Goal: Task Accomplishment & Management: Use online tool/utility

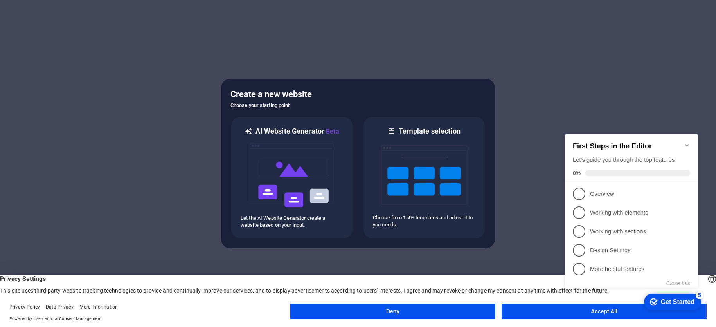
click at [525, 303] on footer "Privacy Policy Data Privacy More Information Powered by Usercentrics Consent Ma…" at bounding box center [358, 313] width 716 height 28
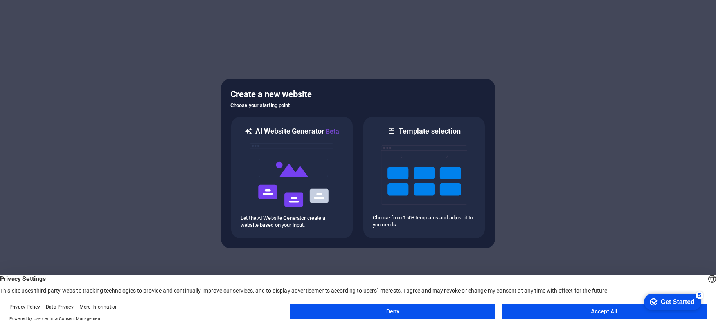
click at [559, 309] on button "Accept All" at bounding box center [604, 311] width 205 height 16
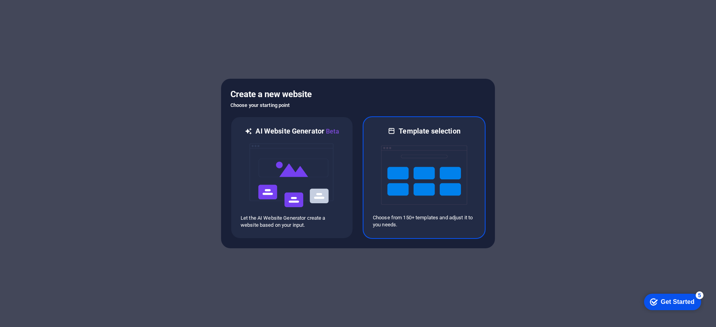
click at [472, 179] on div at bounding box center [424, 175] width 103 height 78
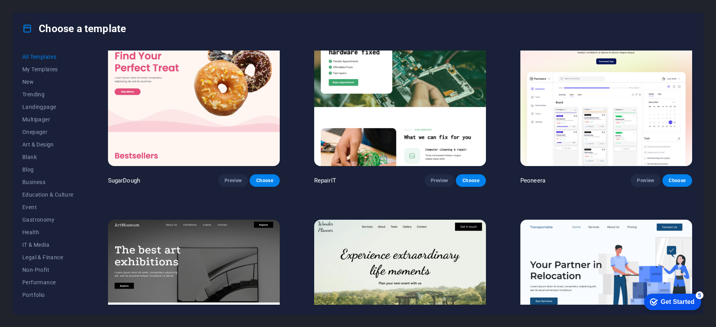
scroll to position [157, 0]
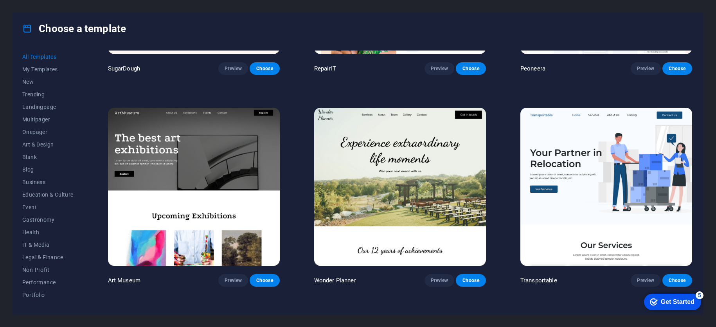
click at [600, 171] on img at bounding box center [607, 187] width 172 height 159
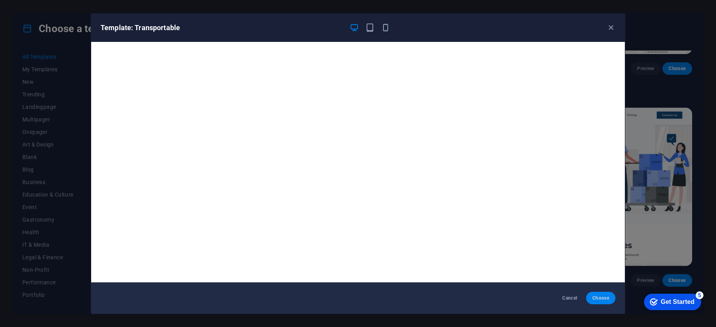
click at [595, 293] on button "Choose" at bounding box center [600, 298] width 29 height 13
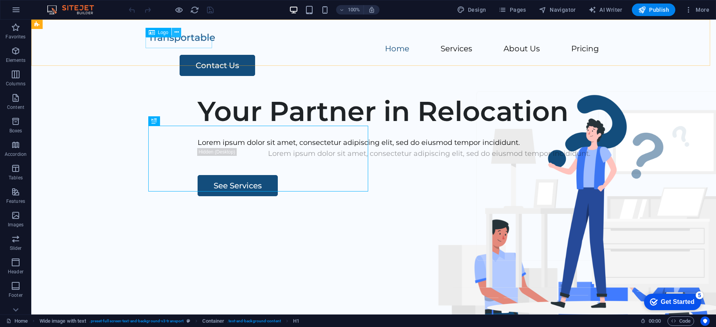
click at [0, 0] on icon at bounding box center [0, 0] width 0 height 0
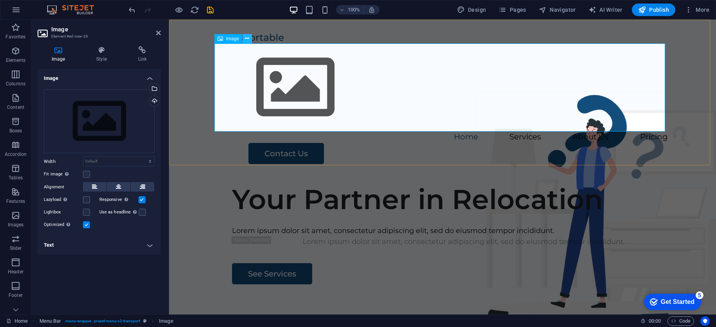
click at [248, 41] on icon at bounding box center [247, 38] width 4 height 8
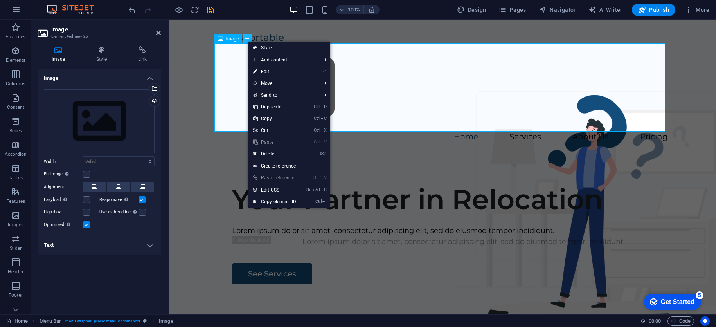
click at [245, 39] on icon at bounding box center [247, 38] width 4 height 8
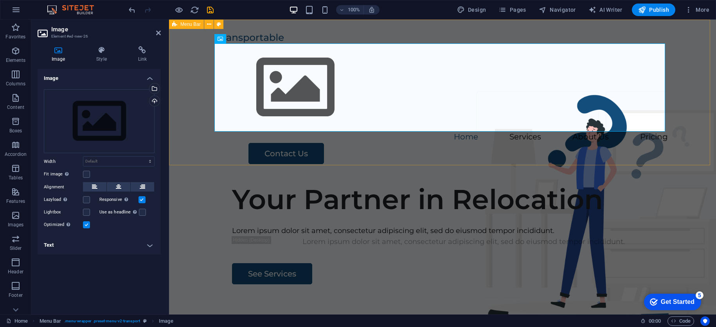
click at [473, 27] on div "Home Services About Us Pricing Contact Us" at bounding box center [442, 98] width 547 height 157
select select "header"
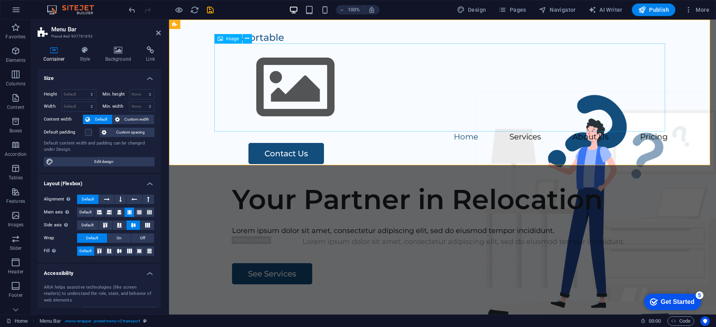
click at [291, 67] on figure at bounding box center [442, 87] width 451 height 88
click at [244, 37] on button at bounding box center [247, 38] width 9 height 9
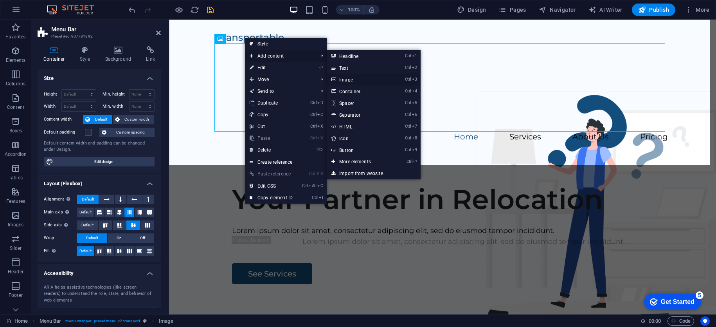
click at [349, 79] on link "Ctrl 3 Image" at bounding box center [359, 80] width 65 height 12
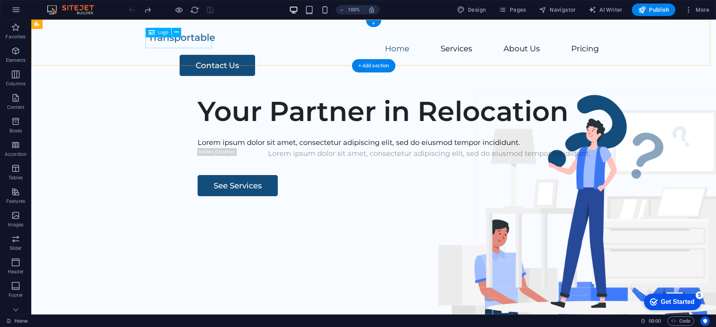
click at [173, 40] on div at bounding box center [373, 37] width 451 height 11
click at [161, 43] on div at bounding box center [373, 37] width 451 height 11
click at [0, 0] on icon at bounding box center [0, 0] width 0 height 0
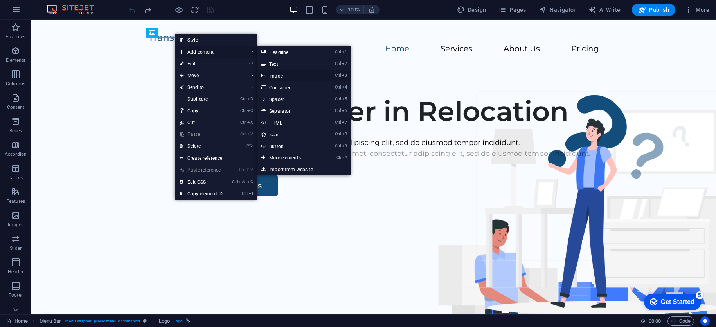
click at [270, 72] on link "Ctrl 3 Image" at bounding box center [289, 76] width 65 height 12
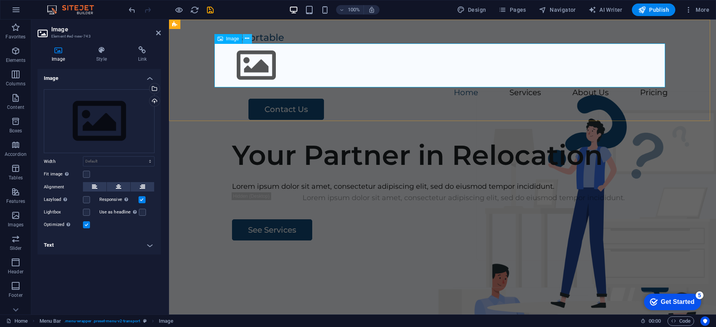
click at [247, 38] on icon at bounding box center [247, 38] width 4 height 8
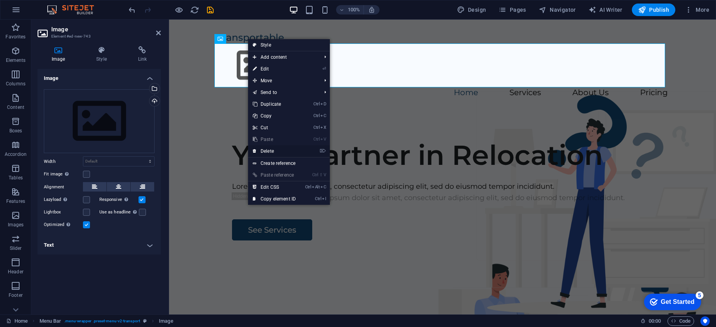
click at [278, 154] on link "⌦ Delete" at bounding box center [274, 151] width 52 height 12
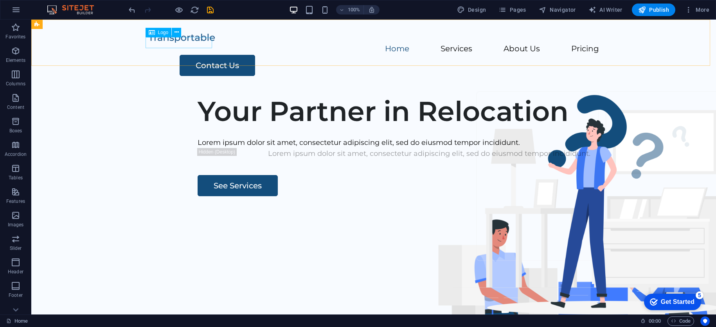
click at [151, 36] on icon at bounding box center [152, 32] width 6 height 9
click at [150, 41] on div at bounding box center [373, 37] width 451 height 11
click at [0, 0] on button at bounding box center [0, 0] width 0 height 0
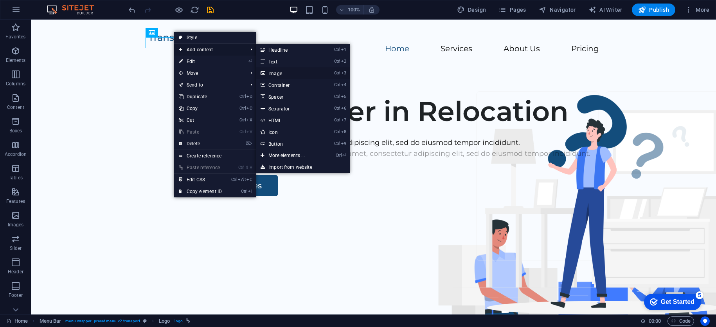
click at [273, 74] on link "Ctrl 3 Image" at bounding box center [288, 73] width 65 height 12
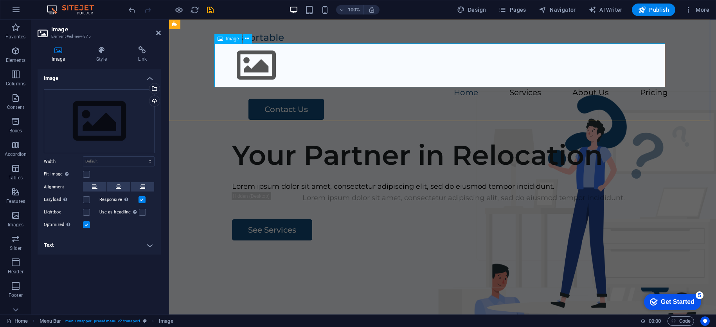
click at [245, 56] on figure at bounding box center [442, 65] width 451 height 44
click at [120, 122] on div "Drag files here, click to choose files or select files from Files or our free s…" at bounding box center [99, 121] width 111 height 64
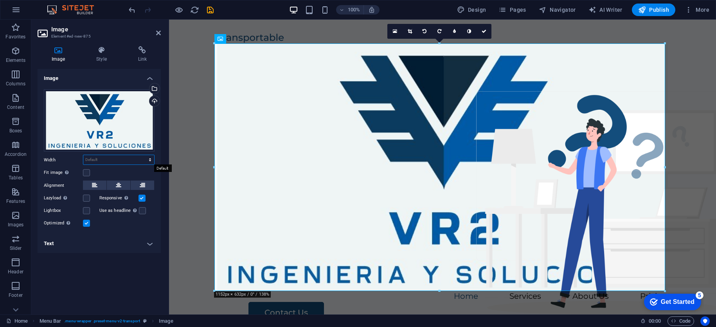
click at [122, 161] on select "Default auto px rem % em vh vw" at bounding box center [118, 159] width 71 height 9
click at [665, 290] on div "checkmark Get Started 5 First Steps in the Editor Let's guide you through the t…" at bounding box center [671, 301] width 67 height 23
drag, startPoint x: 664, startPoint y: 290, endPoint x: 601, endPoint y: 252, distance: 73.7
click at [638, 290] on html "checkmark Get Started 5 First Steps in the Editor Let's guide you through the t…" at bounding box center [671, 301] width 67 height 23
click at [554, 191] on figure at bounding box center [442, 166] width 451 height 247
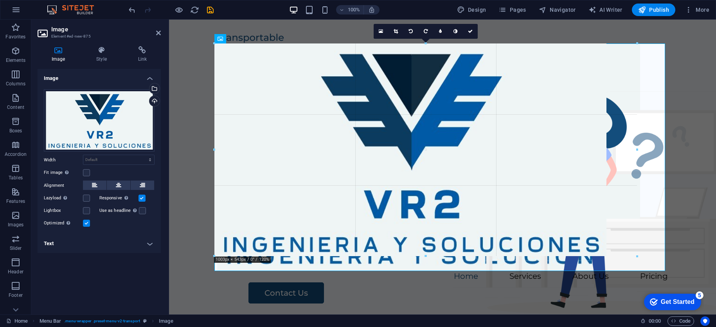
drag, startPoint x: 667, startPoint y: 42, endPoint x: 357, endPoint y: 62, distance: 310.7
type input "1080"
select select "px"
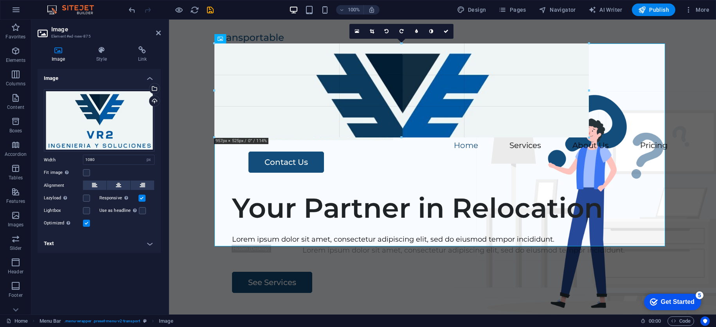
drag, startPoint x: 639, startPoint y: 274, endPoint x: 219, endPoint y: 83, distance: 462.0
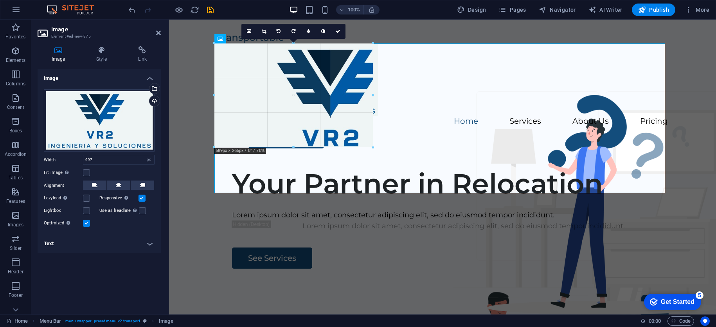
drag, startPoint x: 488, startPoint y: 192, endPoint x: 253, endPoint y: 115, distance: 246.8
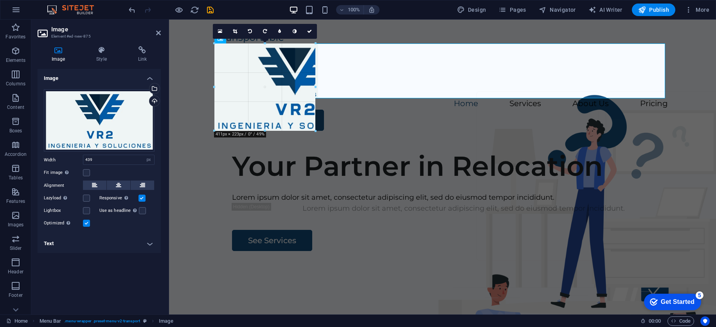
drag, startPoint x: 386, startPoint y: 139, endPoint x: 247, endPoint y: 99, distance: 145.2
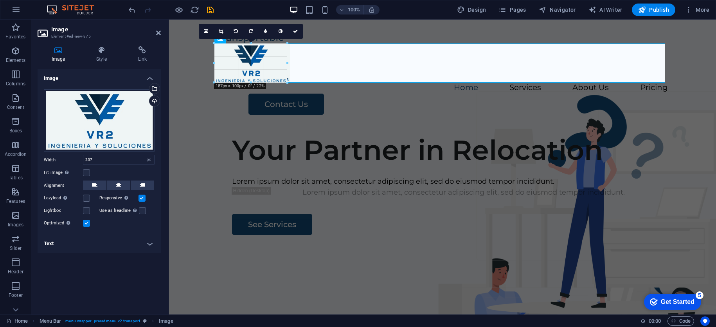
drag, startPoint x: 315, startPoint y: 99, endPoint x: 255, endPoint y: 83, distance: 62.1
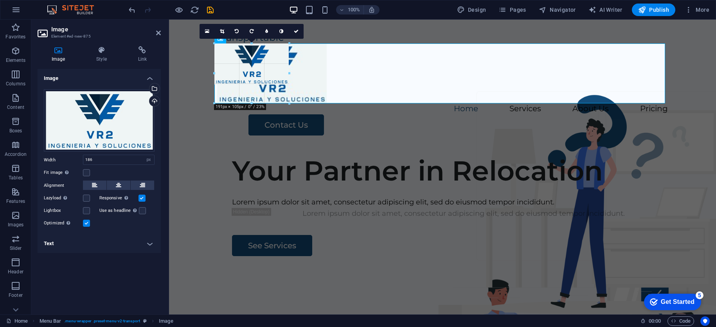
drag, startPoint x: 286, startPoint y: 85, endPoint x: 323, endPoint y: 99, distance: 39.5
type input "279"
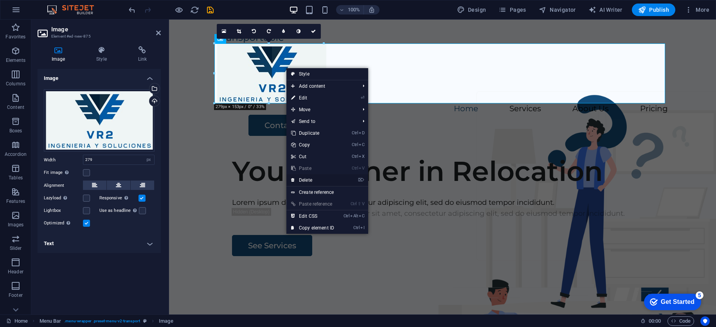
click at [306, 184] on link "⌦ Delete" at bounding box center [313, 180] width 52 height 12
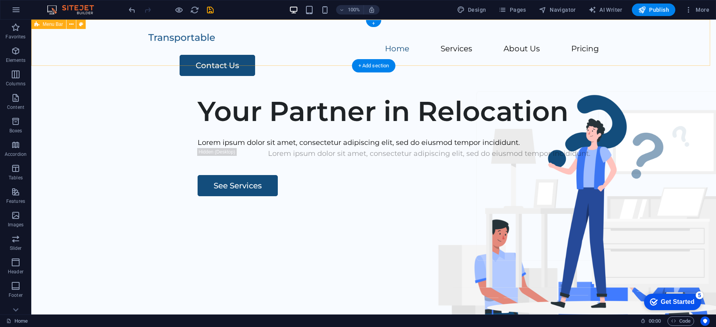
click at [285, 36] on div "Home Services About Us Pricing Contact Us" at bounding box center [373, 54] width 685 height 69
click at [280, 43] on nav "Home Services About Us Pricing" at bounding box center [373, 48] width 451 height 11
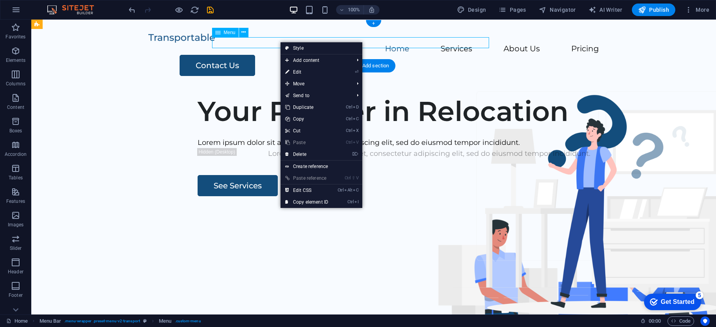
click at [280, 43] on nav "Home Services About Us Pricing" at bounding box center [373, 48] width 451 height 11
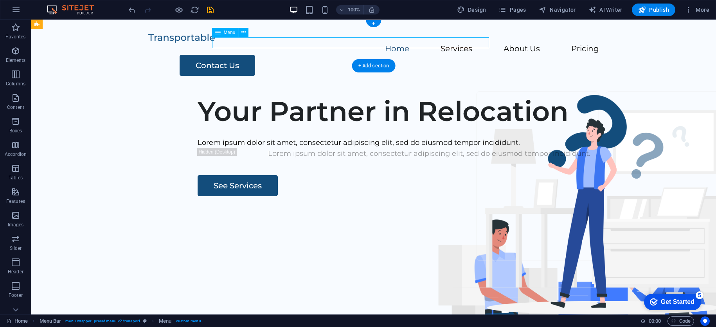
click at [280, 43] on nav "Home Services About Us Pricing" at bounding box center [373, 48] width 451 height 11
select select
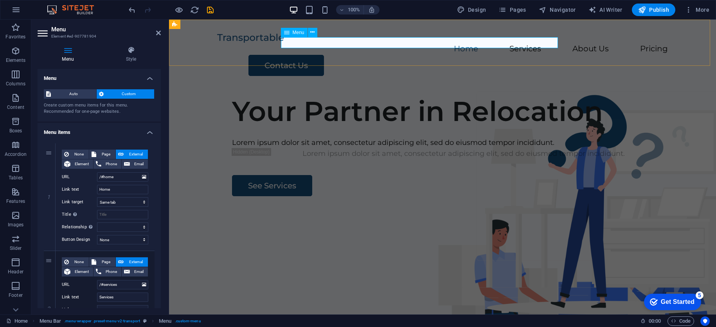
click at [348, 43] on nav "Home Services About Us Pricing" at bounding box center [442, 48] width 451 height 11
click at [352, 43] on nav "Home Services About Us Pricing" at bounding box center [442, 48] width 451 height 11
drag, startPoint x: 119, startPoint y: 189, endPoint x: 95, endPoint y: 189, distance: 23.9
click at [95, 189] on div "Link text Home" at bounding box center [105, 189] width 87 height 9
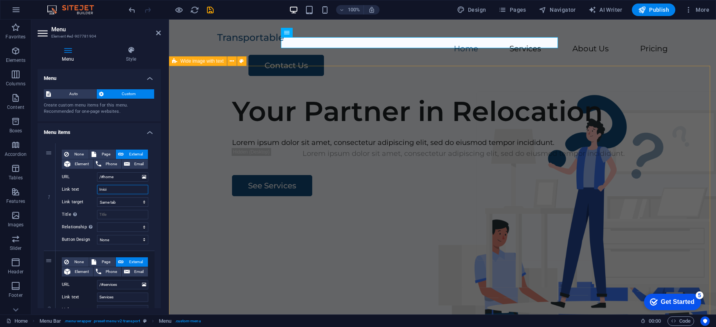
type input "Inicio"
select select
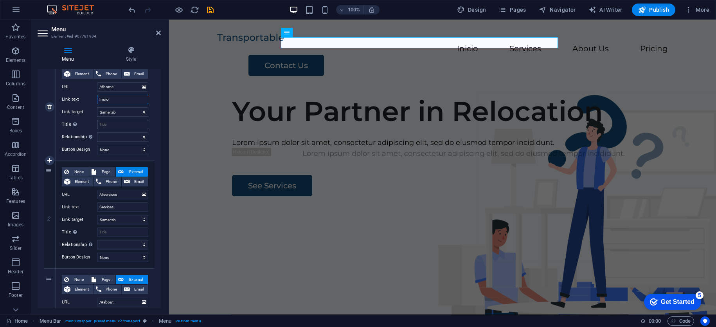
scroll to position [117, 0]
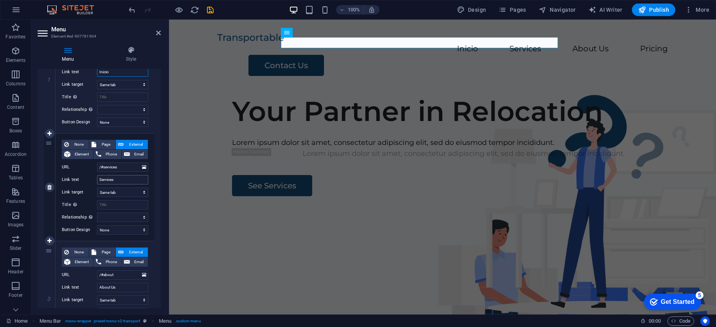
type input "Inicio"
drag, startPoint x: 120, startPoint y: 180, endPoint x: 93, endPoint y: 181, distance: 27.4
click at [93, 181] on div "Link text Services" at bounding box center [105, 179] width 87 height 9
type input "Servicio"
select select
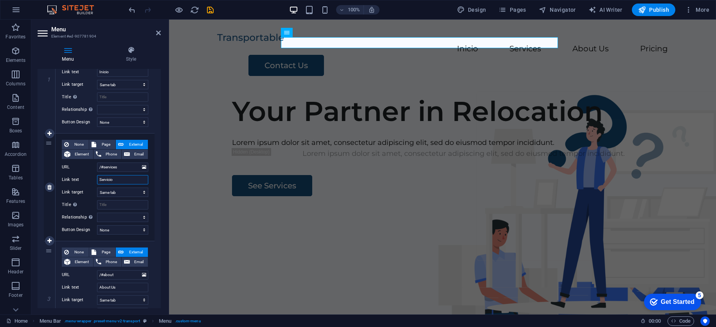
select select
type input "Servicios"
select select
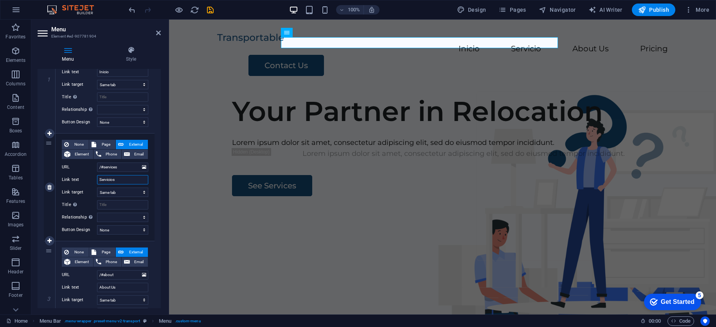
select select
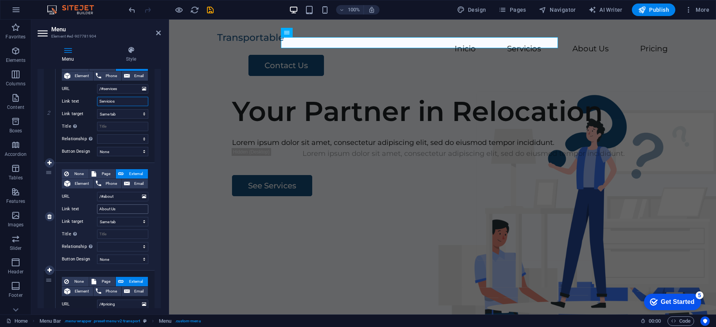
type input "Servicios"
drag, startPoint x: 121, startPoint y: 209, endPoint x: 94, endPoint y: 212, distance: 27.1
click at [94, 212] on div "Link text About Us" at bounding box center [105, 208] width 87 height 9
type input "Acerca de Nosotros"
select select
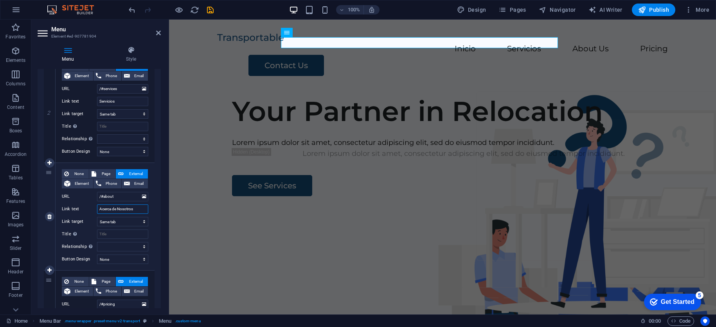
select select
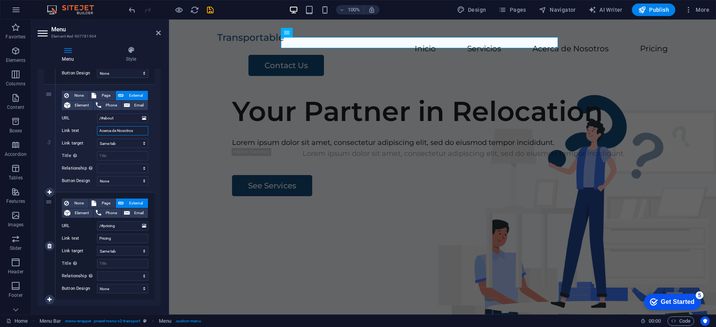
scroll to position [287, 0]
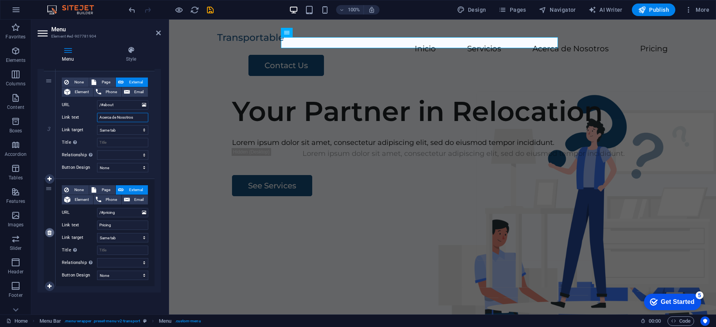
type input "Acerca de Nosotros"
click at [52, 236] on link at bounding box center [49, 232] width 9 height 9
select select
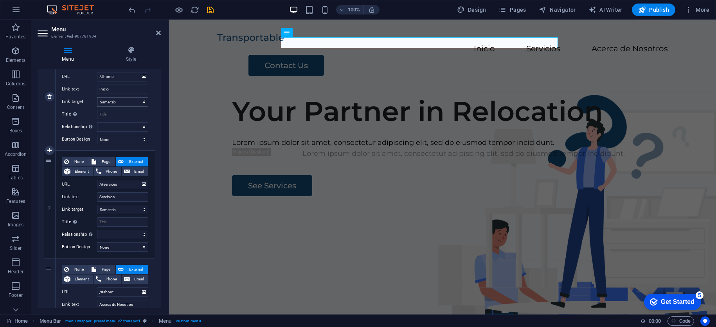
scroll to position [180, 0]
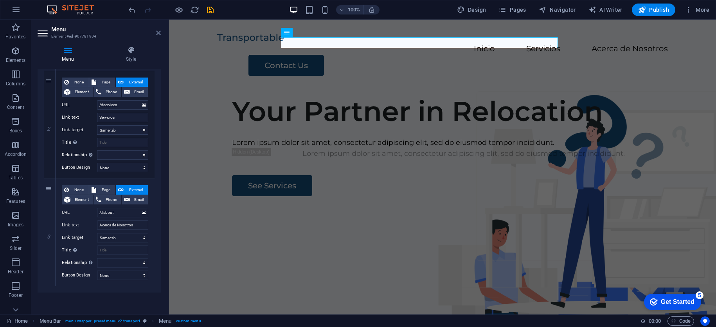
click at [156, 32] on icon at bounding box center [158, 33] width 5 height 6
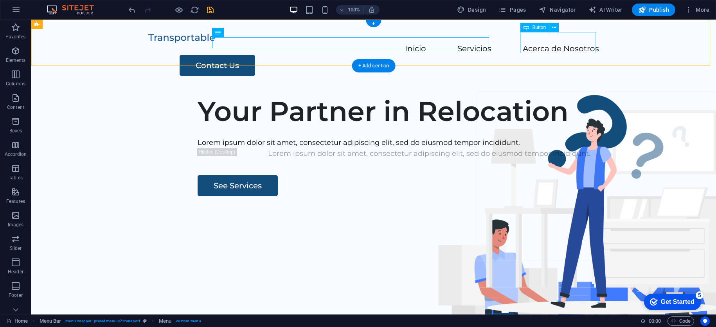
click at [548, 55] on div "Contact Us" at bounding box center [390, 65] width 420 height 21
click at [570, 55] on div "Contact Us" at bounding box center [390, 65] width 420 height 21
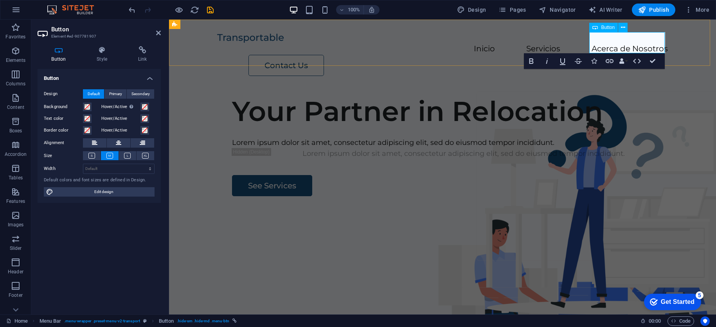
click at [324, 55] on link "Contact Us" at bounding box center [287, 65] width 76 height 21
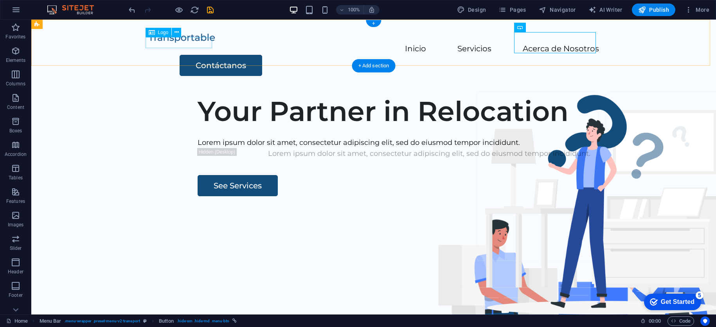
click at [200, 43] on div at bounding box center [373, 37] width 451 height 11
click at [200, 42] on div at bounding box center [373, 37] width 451 height 11
select select "px"
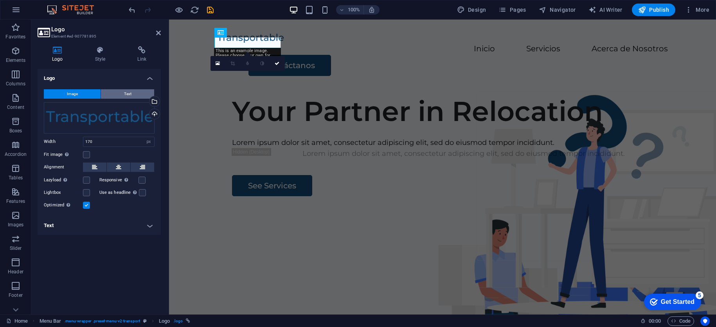
click at [115, 93] on button "Text" at bounding box center [127, 93] width 53 height 9
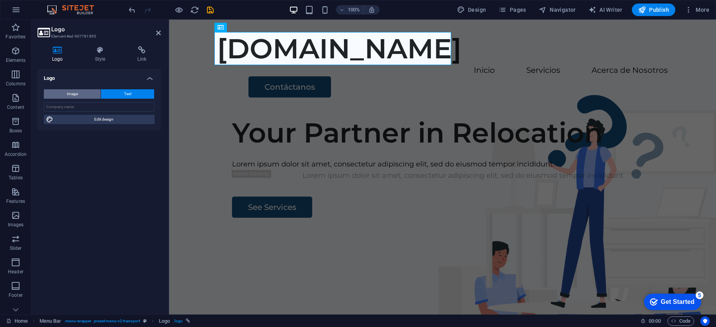
click at [81, 92] on button "Image" at bounding box center [72, 93] width 57 height 9
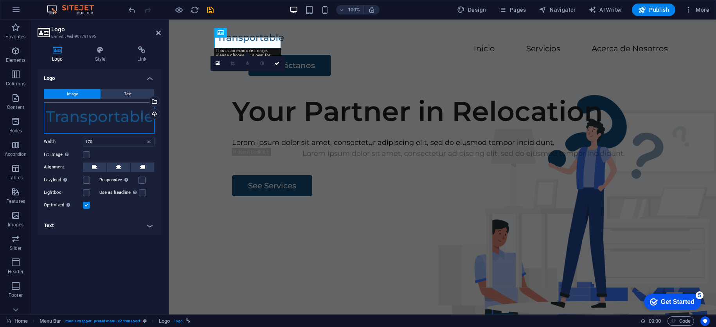
click at [119, 117] on div "Drag files here, click to choose files or select files from Files or our free s…" at bounding box center [99, 117] width 111 height 31
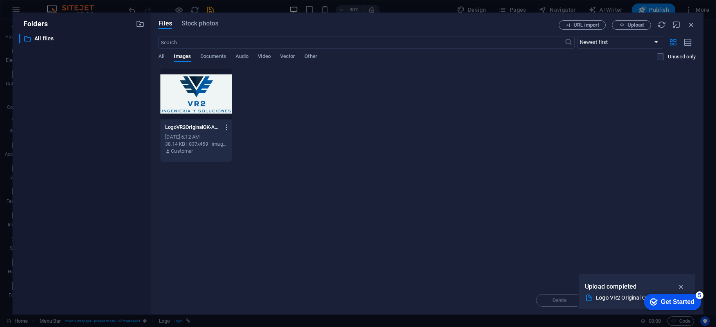
click at [226, 126] on icon "button" at bounding box center [226, 127] width 7 height 7
click at [227, 280] on h6 "Delete" at bounding box center [231, 278] width 33 height 9
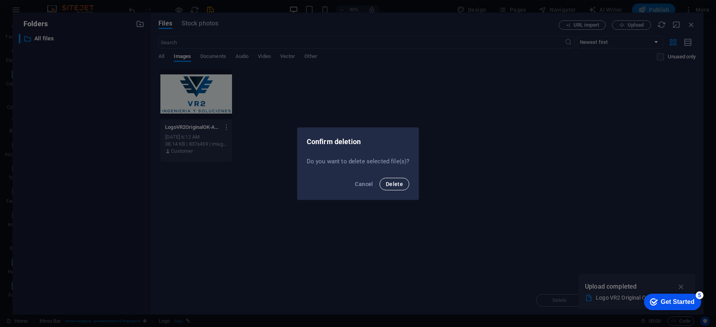
click at [390, 185] on span "Delete" at bounding box center [394, 184] width 17 height 6
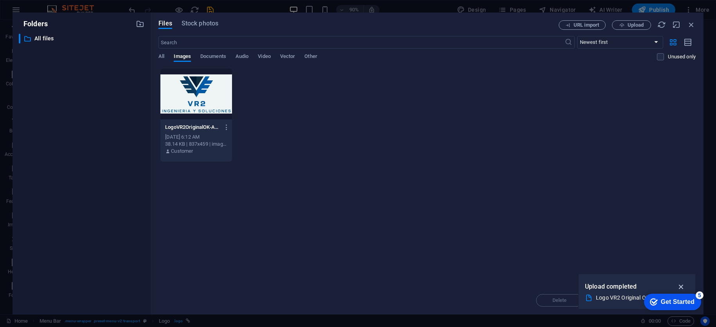
click at [679, 285] on icon "button" at bounding box center [681, 286] width 9 height 9
drag, startPoint x: 679, startPoint y: 285, endPoint x: 652, endPoint y: 265, distance: 32.8
click at [679, 285] on div "Drop files here to upload them instantly LogoVR2OriginalOK-AD_n50uJrElxtDekPtXY…" at bounding box center [427, 177] width 537 height 218
click at [350, 123] on div "LogoVR2OriginalOK-AD_n50uJrElxtDekPtXYhg.jpg LogoVR2OriginalOK-AD_n50uJrElxtDek…" at bounding box center [427, 115] width 537 height 94
click at [693, 27] on icon "button" at bounding box center [691, 24] width 9 height 9
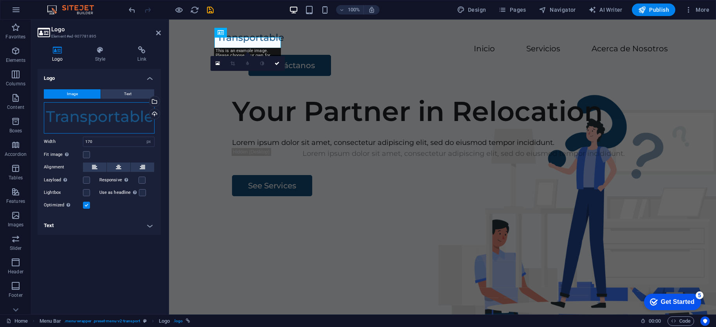
click at [128, 114] on div "Drag files here, click to choose files or select files from Files or our free s…" at bounding box center [99, 117] width 111 height 31
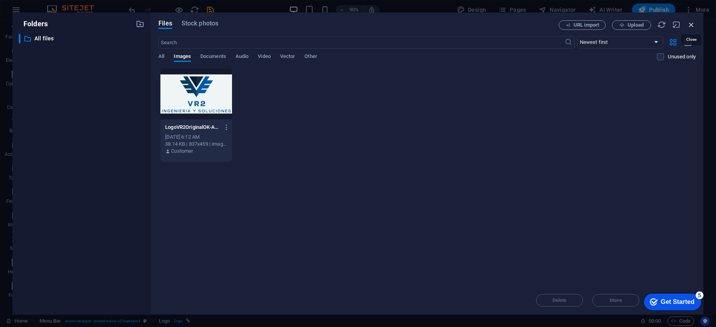
click at [691, 24] on icon "button" at bounding box center [691, 24] width 9 height 9
drag, startPoint x: 860, startPoint y: 43, endPoint x: 691, endPoint y: 24, distance: 170.2
click at [564, 24] on div "Inicio Servicios Acerca de Nosotros Contáctanos" at bounding box center [366, 54] width 395 height 69
select select "header"
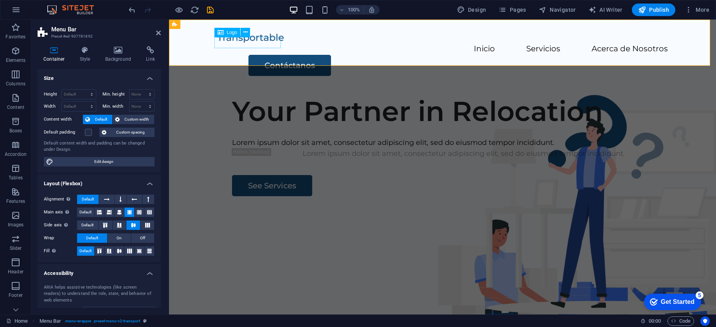
click at [246, 41] on div at bounding box center [442, 37] width 451 height 11
select select "px"
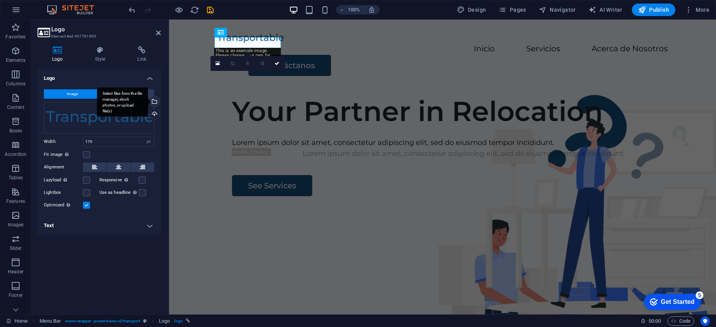
click at [154, 101] on div "Select files from the file manager, stock photos, or upload file(s)" at bounding box center [154, 102] width 12 height 12
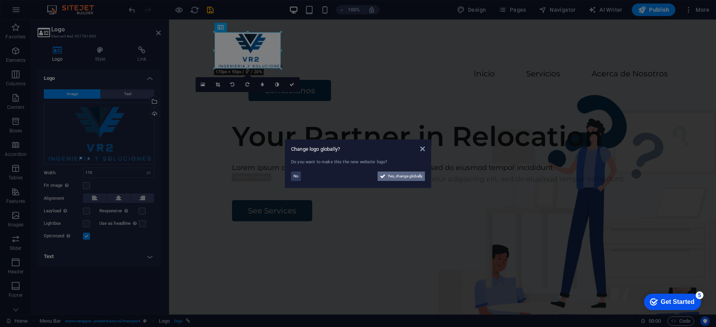
click at [417, 175] on span "Yes, change globally" at bounding box center [405, 175] width 35 height 9
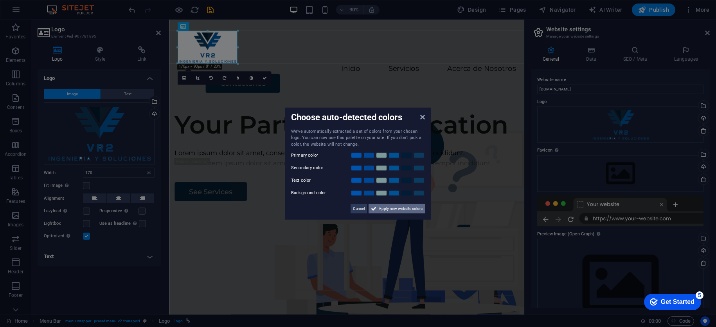
drag, startPoint x: 411, startPoint y: 211, endPoint x: 268, endPoint y: 212, distance: 142.9
click at [411, 210] on span "Apply new website colors" at bounding box center [401, 208] width 44 height 9
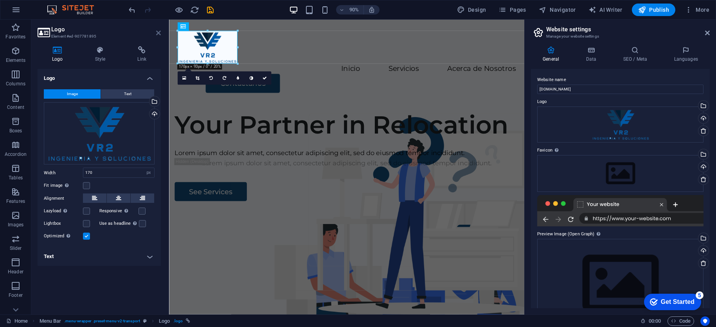
click at [160, 30] on icon at bounding box center [158, 33] width 5 height 6
drag, startPoint x: 329, startPoint y: 50, endPoint x: 298, endPoint y: 30, distance: 37.3
click at [298, 30] on div "Inicio Servicios Acerca de Nosotros Contáctanos" at bounding box center [366, 67] width 395 height 94
select select "header"
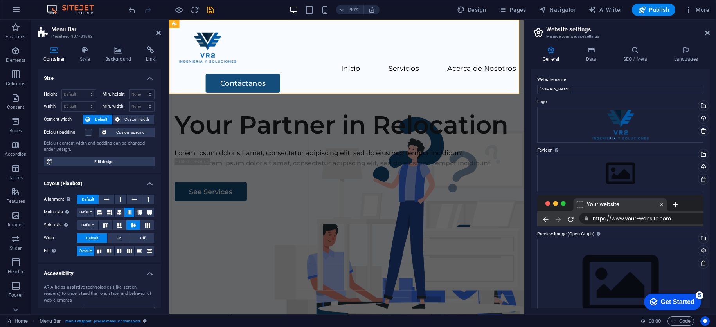
click at [705, 29] on h2 "Website settings" at bounding box center [628, 29] width 164 height 7
click at [707, 33] on icon at bounding box center [707, 33] width 5 height 6
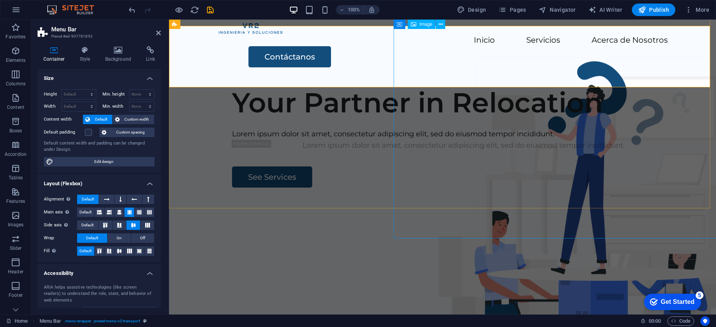
scroll to position [0, 0]
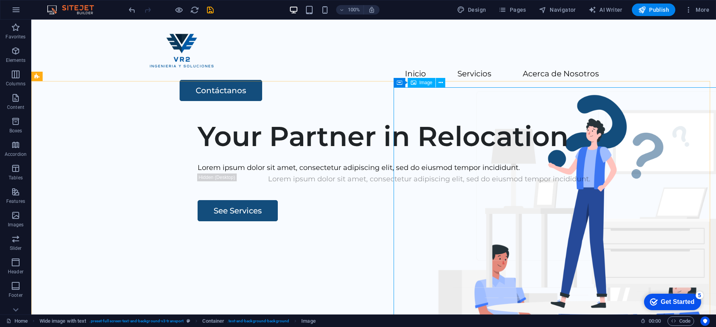
select select "px"
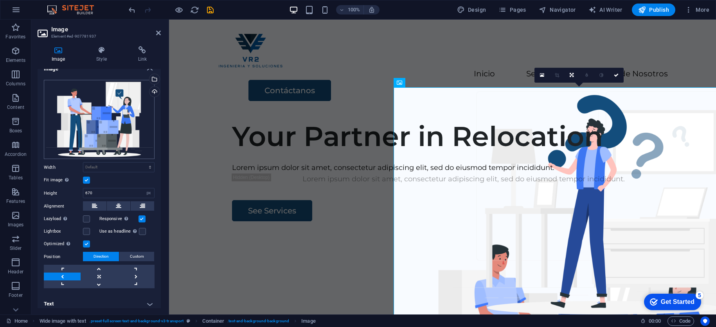
scroll to position [13, 0]
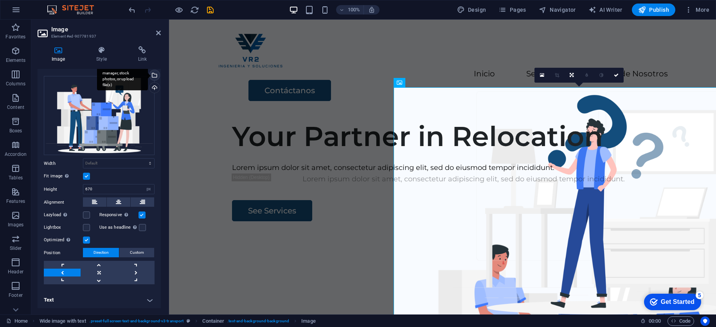
click at [155, 75] on div "Select files from the file manager, stock photos, or upload file(s)" at bounding box center [154, 76] width 12 height 12
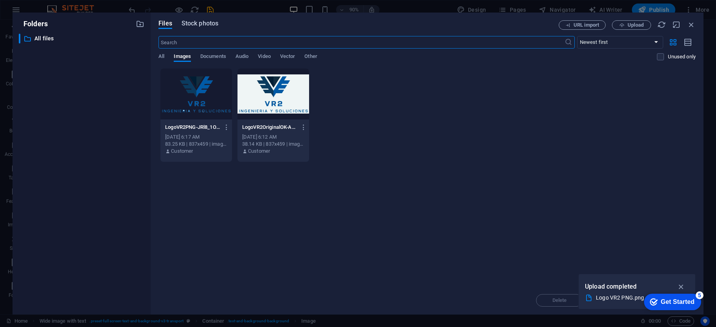
click at [205, 26] on span "Stock photos" at bounding box center [200, 23] width 37 height 9
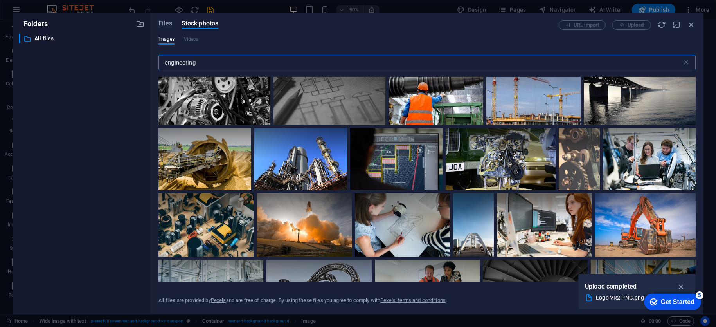
scroll to position [274, 0]
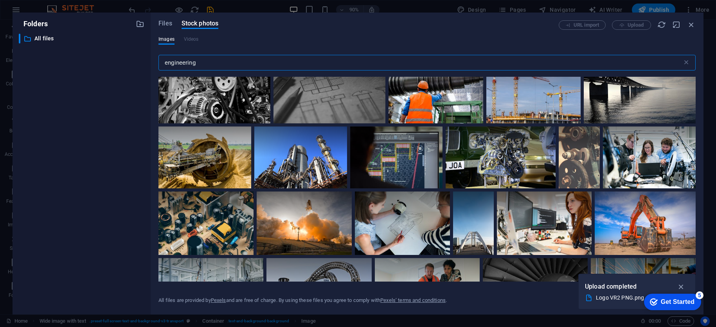
type input "engineering"
click at [501, 58] on div at bounding box center [549, 26] width 96 height 64
click at [581, 10] on icon at bounding box center [587, 3] width 13 height 13
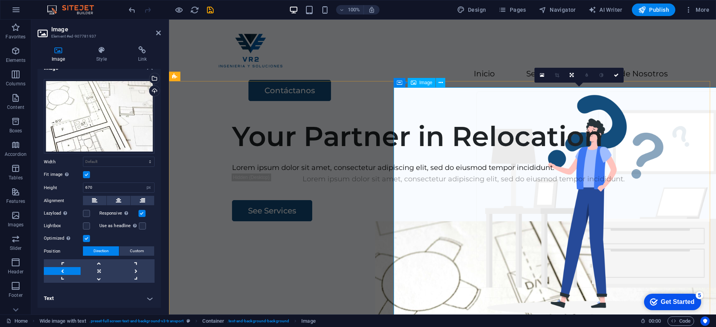
scroll to position [9, 0]
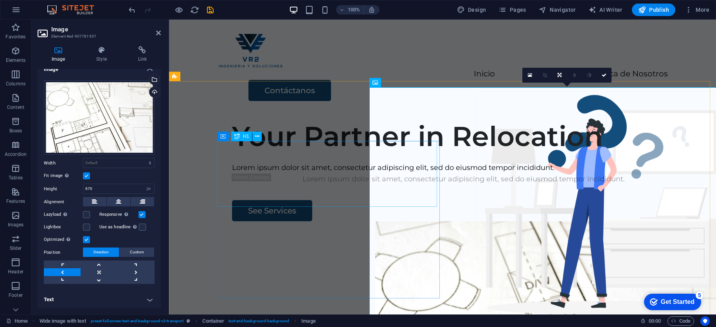
click at [282, 153] on div "Your Partner in Relocation" at bounding box center [463, 136] width 463 height 33
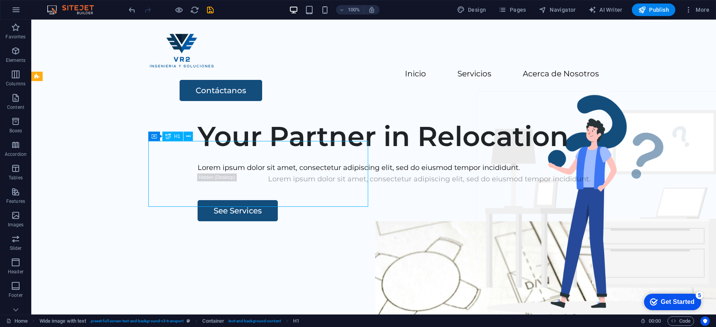
click at [198, 153] on div "Your Partner in Relocation" at bounding box center [429, 136] width 463 height 33
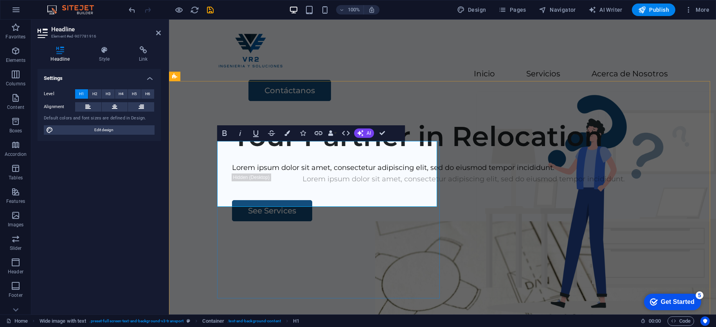
click at [242, 153] on h1 "Your Partner in Relocation" at bounding box center [463, 136] width 463 height 33
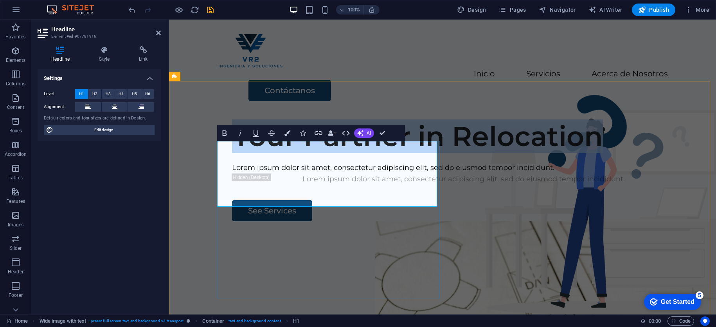
drag, startPoint x: 220, startPoint y: 157, endPoint x: 365, endPoint y: 185, distance: 147.9
click at [365, 153] on h1 "Your Partner in Relocation" at bounding box center [463, 136] width 463 height 33
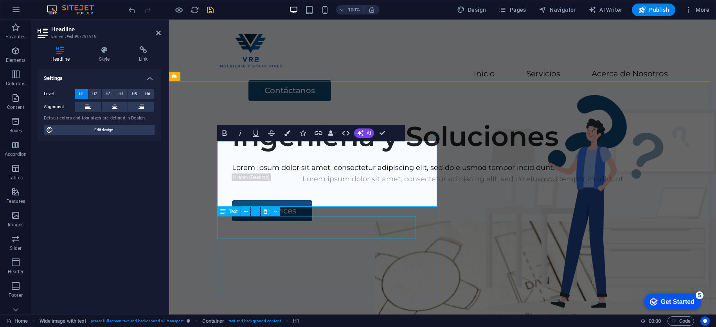
click at [386, 173] on div "Lorem ipsum dolor sit amet, consectetur adipiscing elit, sed do eiusmod tempor …" at bounding box center [463, 167] width 463 height 11
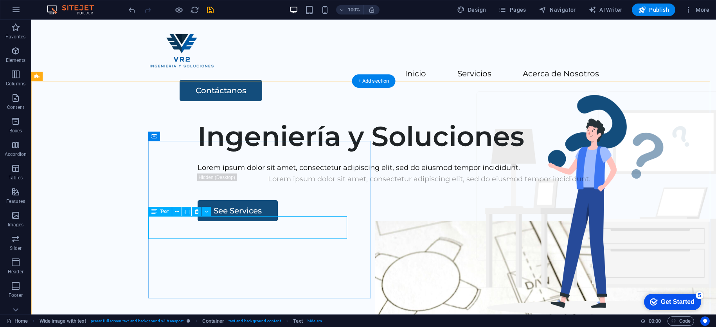
click at [269, 173] on div "Lorem ipsum dolor sit amet, consectetur adipiscing elit, sed do eiusmod tempor …" at bounding box center [429, 167] width 463 height 11
click at [273, 173] on div "Lorem ipsum dolor sit amet, consectetur adipiscing elit, sed do eiusmod tempor …" at bounding box center [429, 167] width 463 height 11
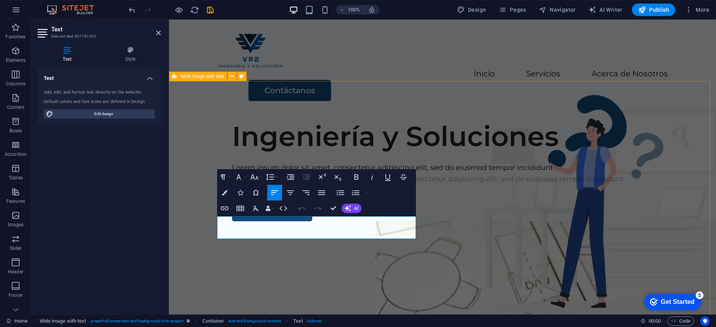
drag, startPoint x: 346, startPoint y: 233, endPoint x: 205, endPoint y: 216, distance: 141.6
click at [205, 216] on div "Ingeniería y Soluciones Lorem ipsum dolor sit amet, consectetur adipiscing elit…" at bounding box center [442, 264] width 547 height 300
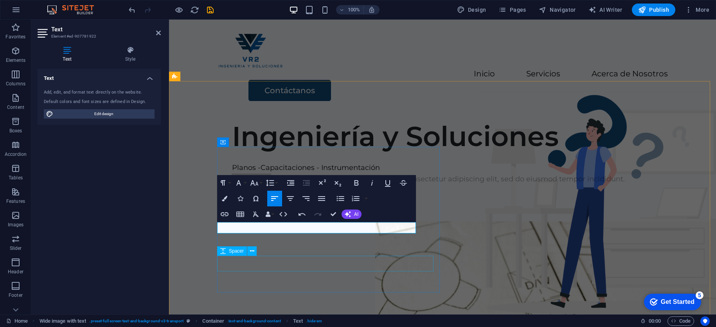
click at [346, 200] on div at bounding box center [463, 192] width 463 height 16
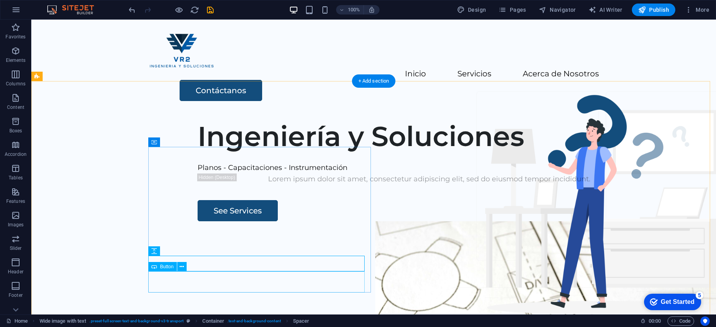
click at [203, 221] on div "See Services" at bounding box center [429, 210] width 463 height 21
drag, startPoint x: 193, startPoint y: 282, endPoint x: 77, endPoint y: 283, distance: 116.3
click at [198, 221] on div "See Services" at bounding box center [429, 210] width 463 height 21
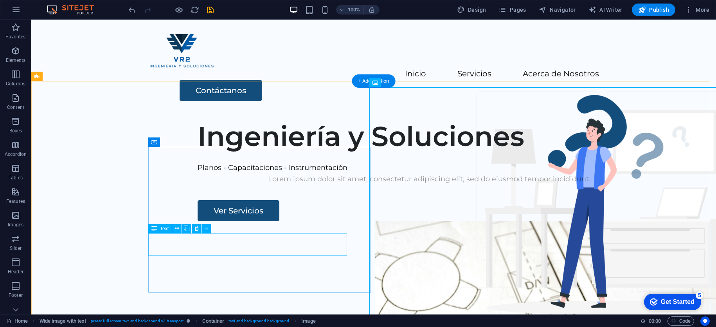
click at [272, 185] on div "Lorem ipsum dolor sit amet, consectetur adipiscing elit, sed do eiusmod tempor …" at bounding box center [429, 178] width 463 height 11
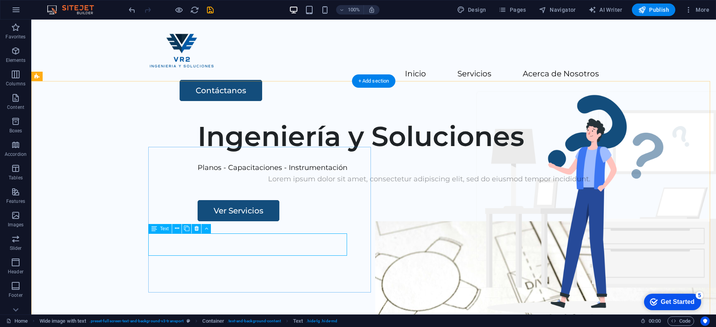
click at [303, 185] on div "Lorem ipsum dolor sit amet, consectetur adipiscing elit, sed do eiusmod tempor …" at bounding box center [429, 178] width 463 height 11
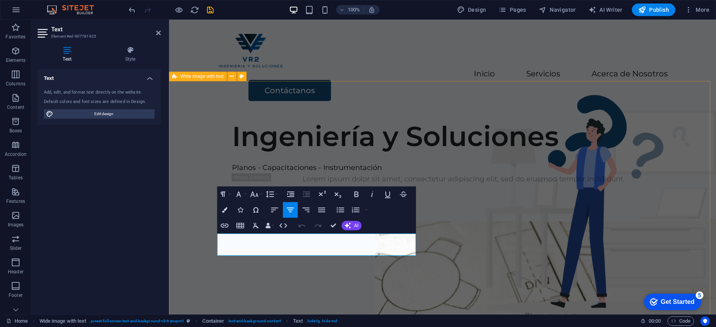
drag, startPoint x: 383, startPoint y: 251, endPoint x: 209, endPoint y: 233, distance: 174.7
click at [209, 233] on div "Ingeniería y Soluciones Planos - Capacitaciones - Instrumentación Lorem ipsum d…" at bounding box center [442, 264] width 547 height 300
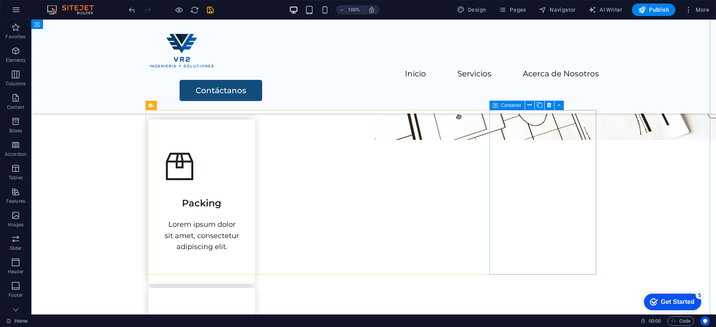
scroll to position [274, 0]
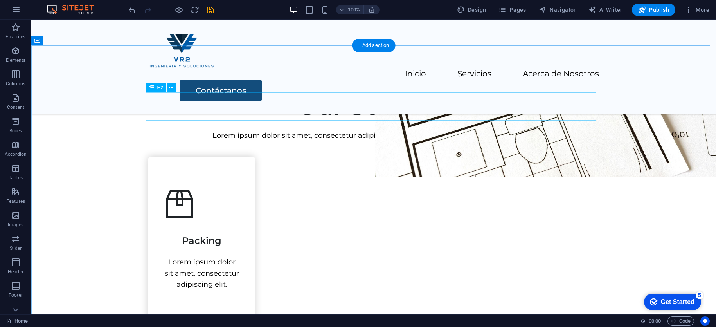
click at [367, 106] on div "Our Services" at bounding box center [373, 106] width 451 height 28
click at [404, 110] on div "Our Services" at bounding box center [373, 106] width 451 height 28
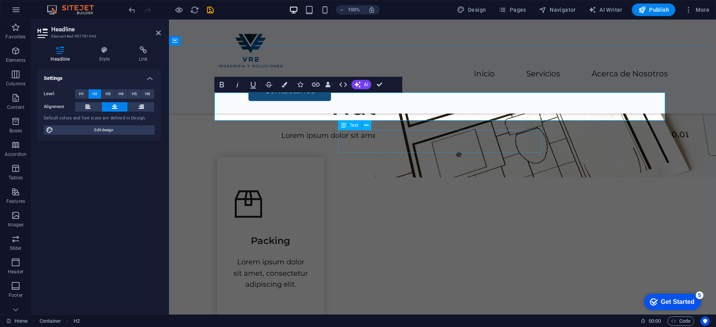
click at [404, 140] on div "Lorem ipsum dolor sit amet, consectetur adipiscing elit, sed do eiusmod tempor …" at bounding box center [442, 135] width 451 height 11
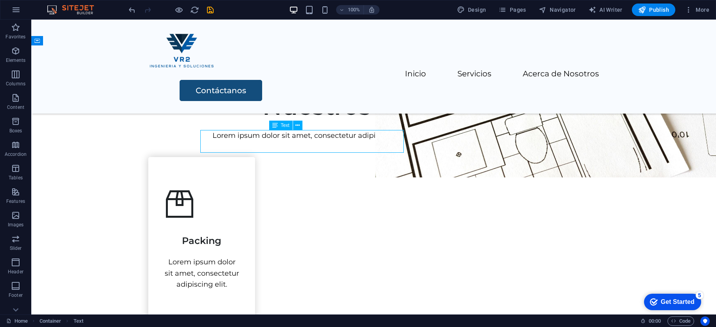
click at [453, 141] on div "Lorem ipsum dolor sit amet, consectetur adipiscing elit, sed do eiusmod tempor …" at bounding box center [373, 135] width 451 height 11
click at [432, 141] on div "Lorem ipsum dolor sit amet, consectetur adipiscing elit, sed do eiusmod tempor …" at bounding box center [373, 135] width 451 height 11
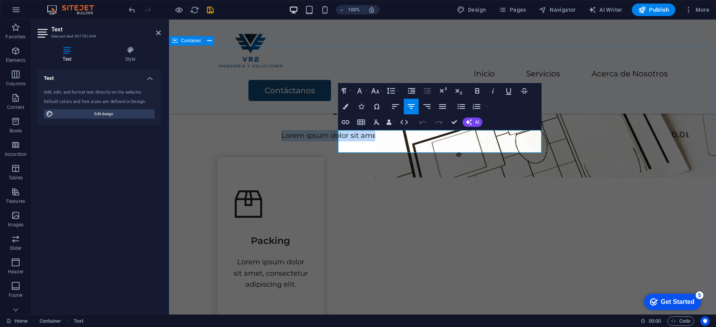
drag, startPoint x: 508, startPoint y: 147, endPoint x: 331, endPoint y: 135, distance: 176.9
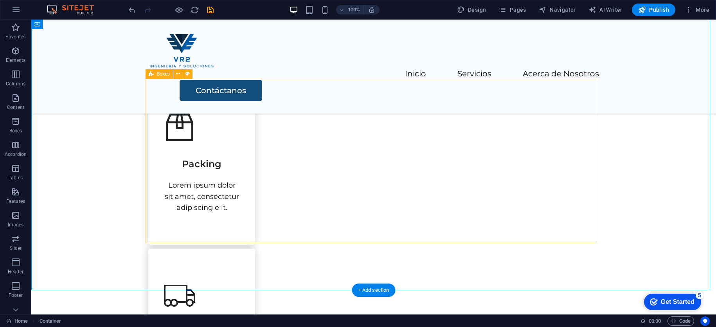
scroll to position [352, 0]
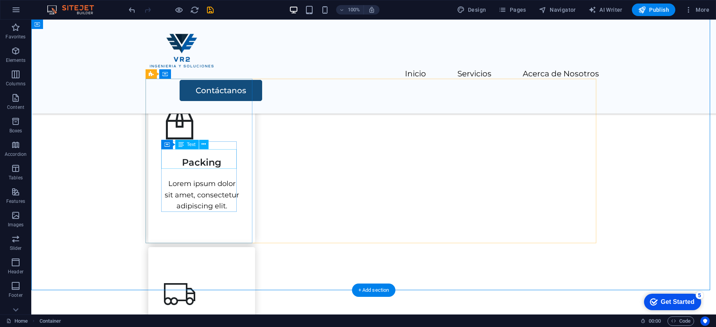
click at [214, 162] on div "Packing" at bounding box center [202, 159] width 76 height 20
click at [213, 162] on div "Packing" at bounding box center [202, 159] width 76 height 20
click at [209, 162] on div "Packing" at bounding box center [202, 159] width 76 height 20
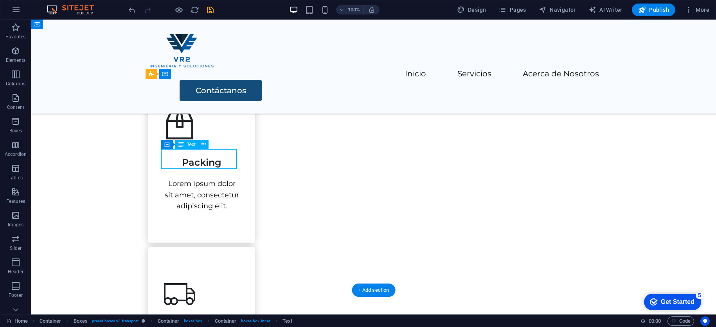
click at [209, 162] on div "Packing" at bounding box center [202, 159] width 76 height 20
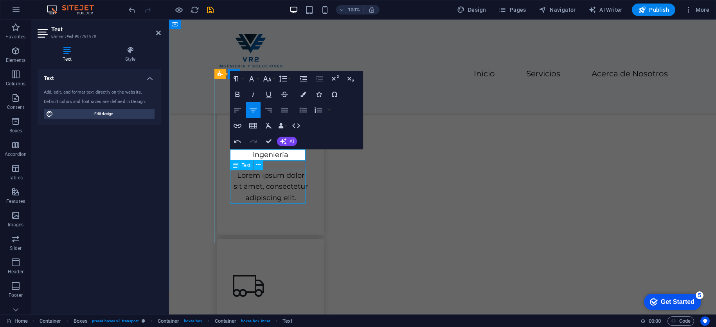
click at [280, 184] on div "Lorem ipsum dolor sit amet, consectetur adipiscing elit." at bounding box center [271, 187] width 76 height 34
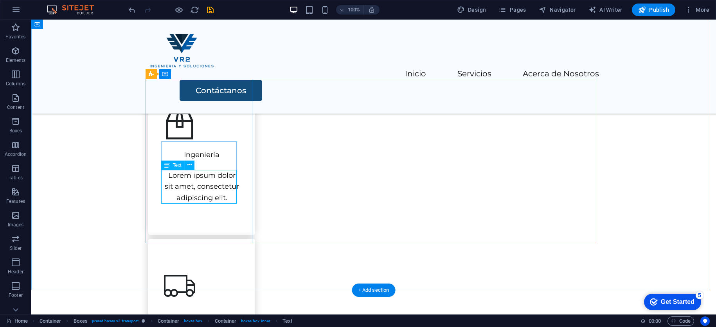
click at [221, 195] on div "Lorem ipsum dolor sit amet, consectetur adipiscing elit." at bounding box center [202, 187] width 76 height 34
drag, startPoint x: 221, startPoint y: 195, endPoint x: 89, endPoint y: 198, distance: 131.9
click at [221, 195] on div "Lorem ipsum dolor sit amet, consectetur adipiscing elit." at bounding box center [202, 187] width 76 height 34
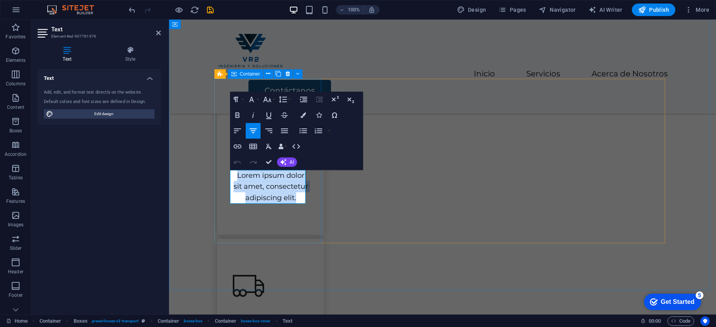
drag, startPoint x: 298, startPoint y: 202, endPoint x: 224, endPoint y: 160, distance: 84.1
click at [218, 168] on div "Ingeniería Lorem ipsum dolor sit amet, consectetur adipiscing elit." at bounding box center [270, 157] width 107 height 156
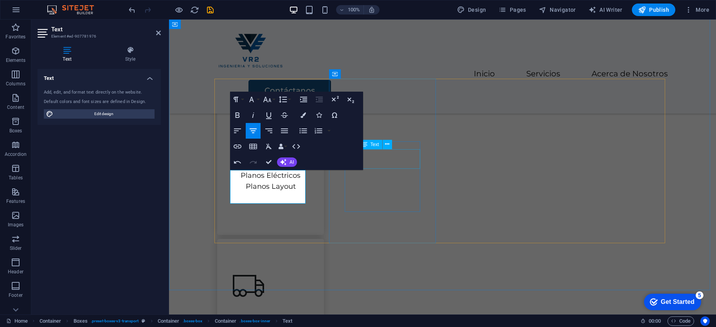
click at [308, 309] on div "Transportation" at bounding box center [271, 319] width 76 height 20
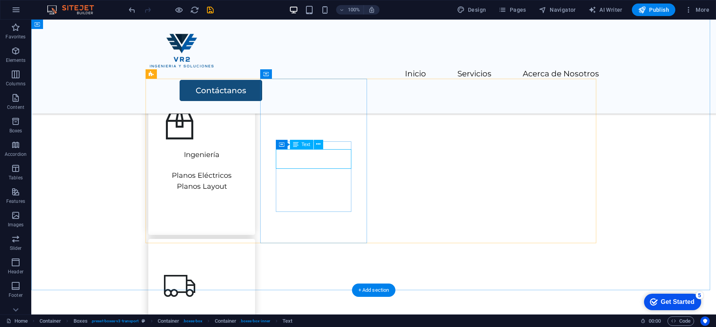
click at [240, 309] on div "Transportation" at bounding box center [202, 319] width 76 height 20
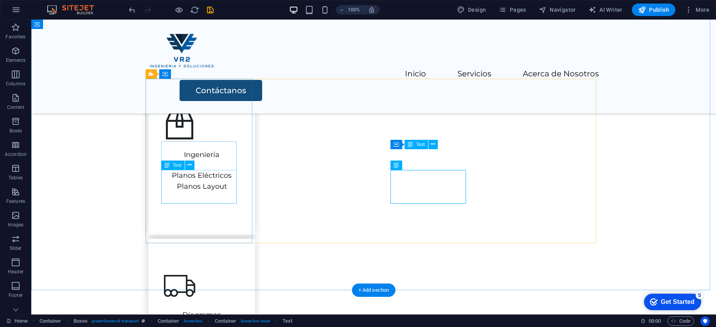
click at [181, 173] on div "Planos Eléctricos Planos Layout" at bounding box center [202, 187] width 76 height 34
click at [173, 177] on div "Planos Eléctricos Planos Layout" at bounding box center [202, 187] width 76 height 34
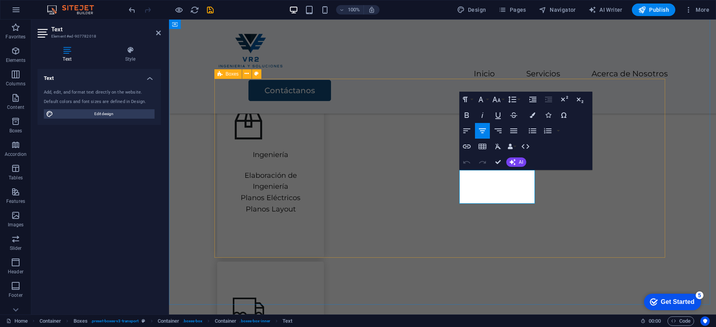
drag, startPoint x: 525, startPoint y: 197, endPoint x: 436, endPoint y: 168, distance: 93.2
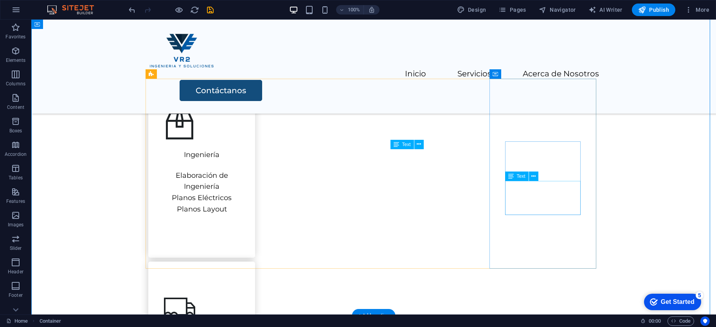
drag, startPoint x: 579, startPoint y: 209, endPoint x: 427, endPoint y: 210, distance: 152.3
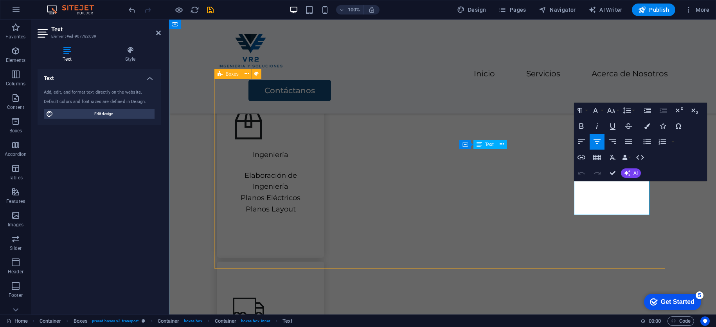
drag, startPoint x: 640, startPoint y: 211, endPoint x: 564, endPoint y: 173, distance: 84.9
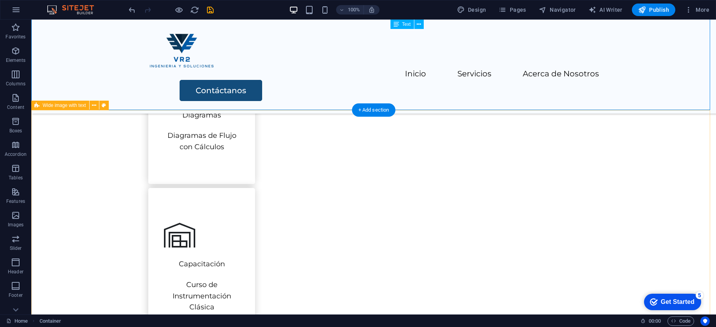
scroll to position [587, 0]
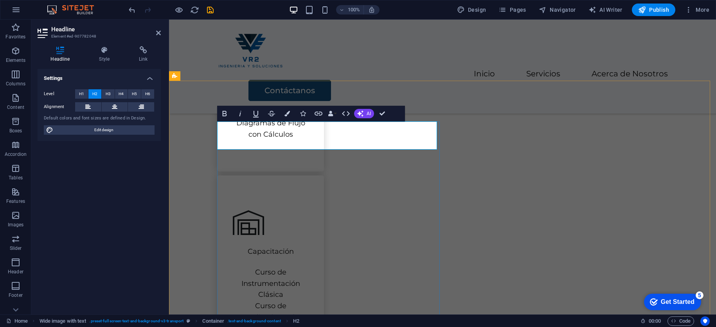
scroll to position [578, 0]
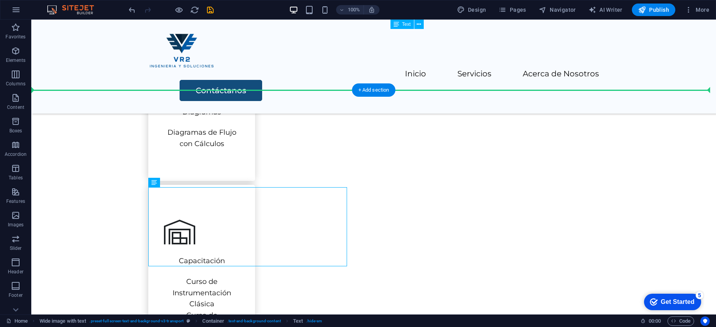
drag, startPoint x: 182, startPoint y: 254, endPoint x: 137, endPoint y: 223, distance: 54.8
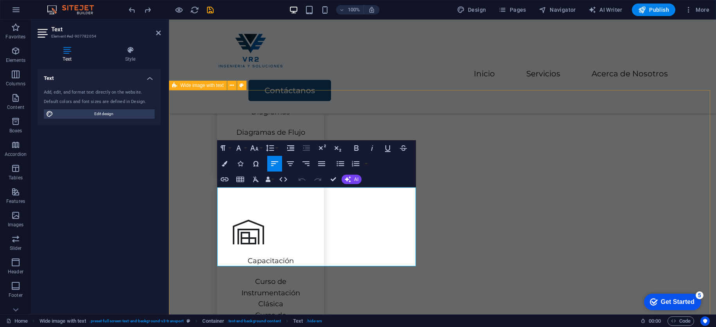
drag, startPoint x: 269, startPoint y: 263, endPoint x: 216, endPoint y: 190, distance: 90.2
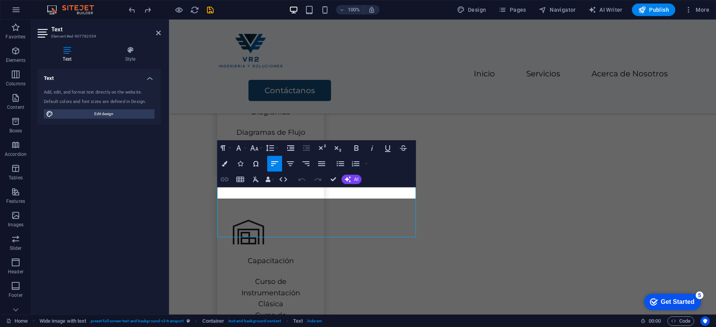
scroll to position [607, 0]
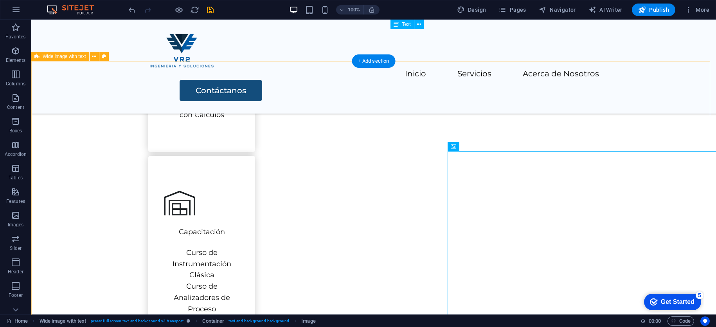
select select "px"
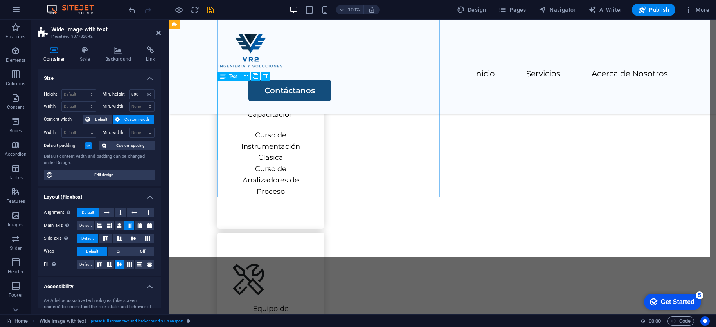
scroll to position [646, 0]
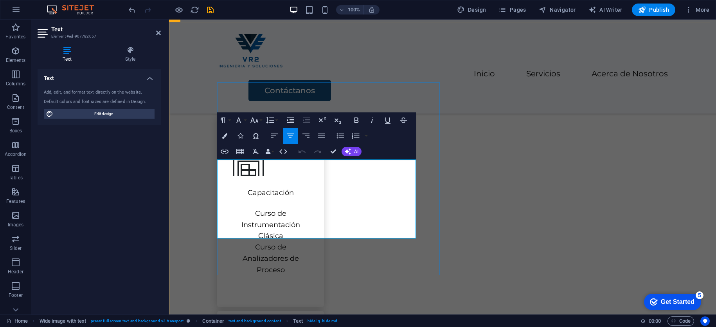
drag, startPoint x: 349, startPoint y: 233, endPoint x: 245, endPoint y: 170, distance: 122.1
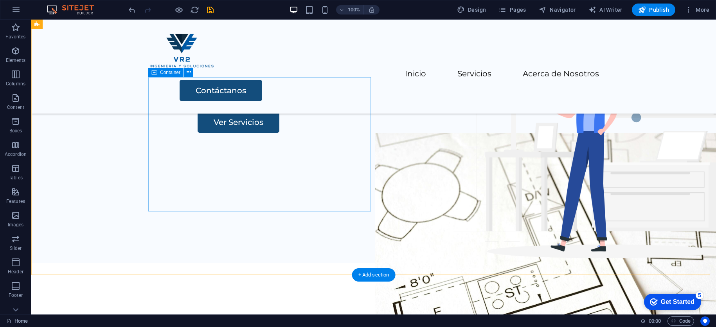
scroll to position [0, 0]
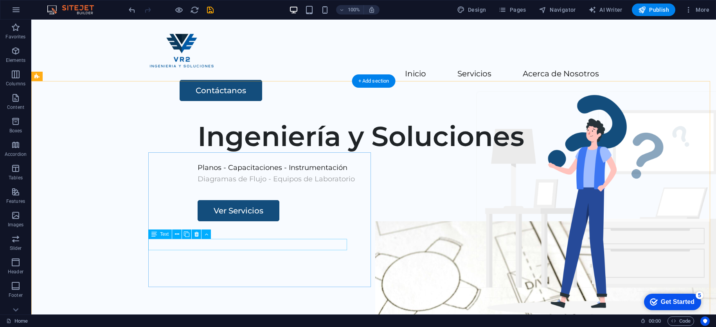
click at [284, 185] on div "Diagramas de Flujo - Equipos de Laboratorio" at bounding box center [429, 178] width 463 height 11
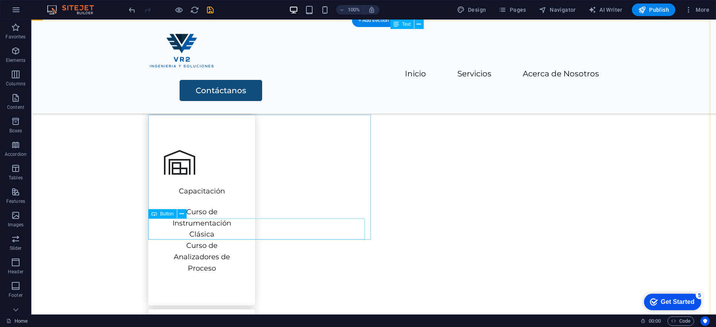
scroll to position [705, 0]
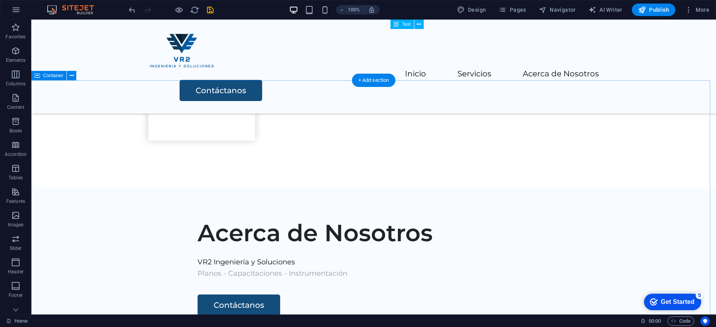
scroll to position [900, 0]
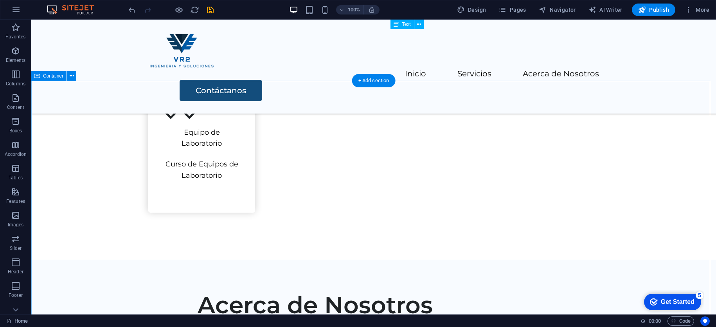
click at [70, 76] on icon at bounding box center [72, 76] width 4 height 8
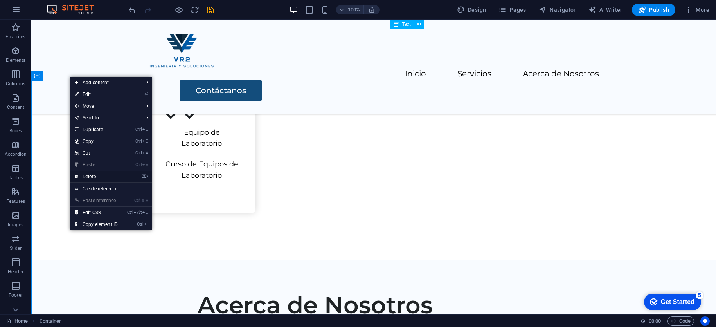
click at [97, 178] on link "⌦ Delete" at bounding box center [96, 177] width 52 height 12
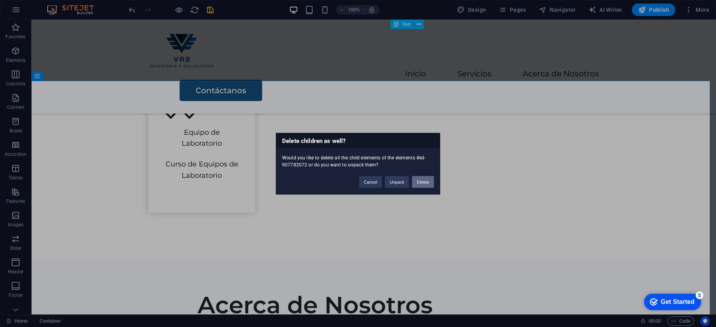
click at [422, 187] on button "Delete" at bounding box center [423, 182] width 22 height 12
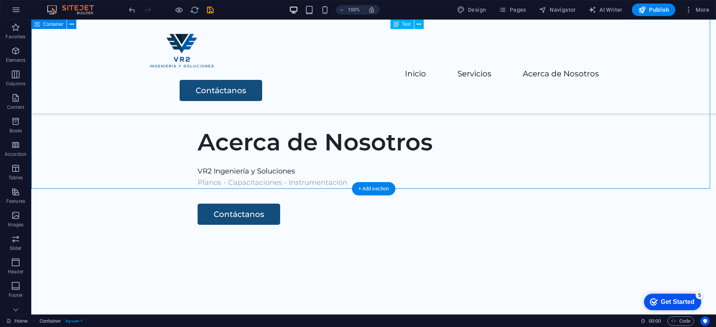
scroll to position [1060, 0]
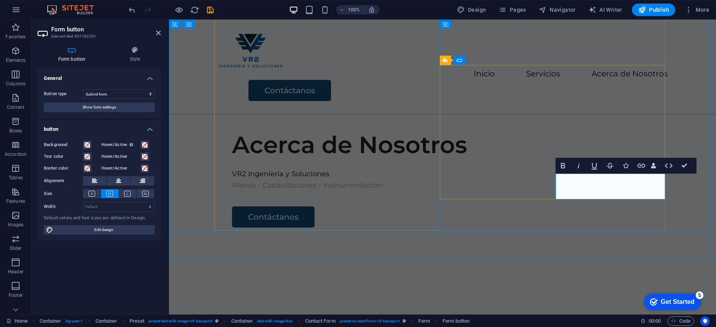
type button "Submit"
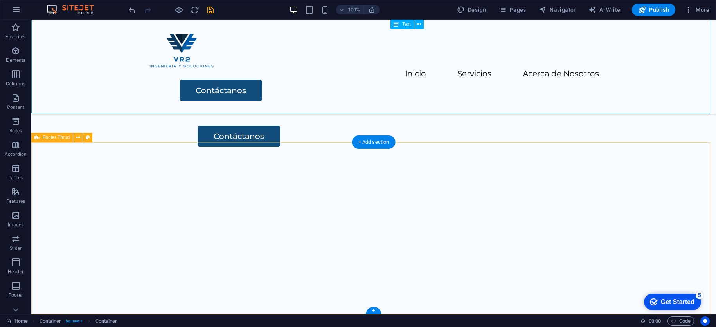
scroll to position [1178, 0]
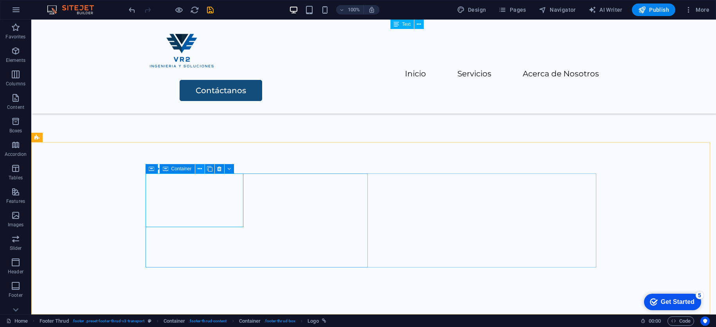
click at [199, 170] on icon at bounding box center [200, 169] width 4 height 8
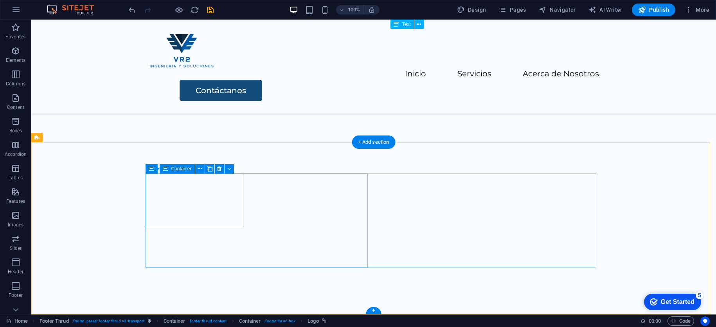
click at [204, 169] on icon at bounding box center [205, 169] width 4 height 8
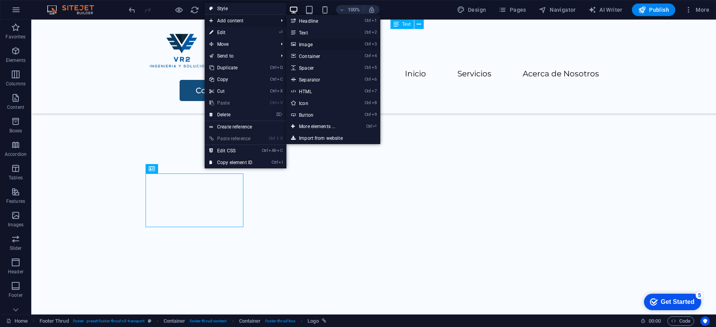
drag, startPoint x: 306, startPoint y: 43, endPoint x: 137, endPoint y: 26, distance: 170.0
click at [306, 43] on link "Ctrl 3 Image" at bounding box center [319, 44] width 65 height 12
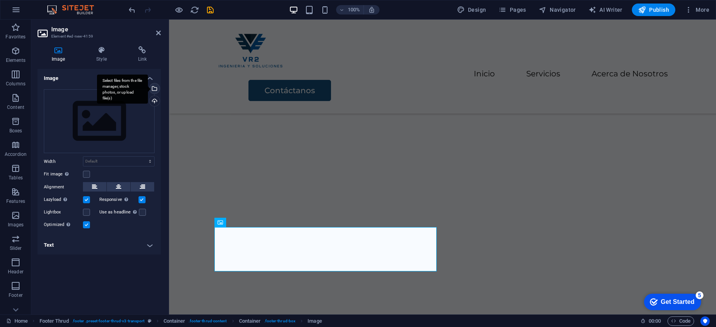
click at [156, 89] on div "Select files from the file manager, stock photos, or upload file(s)" at bounding box center [154, 89] width 12 height 12
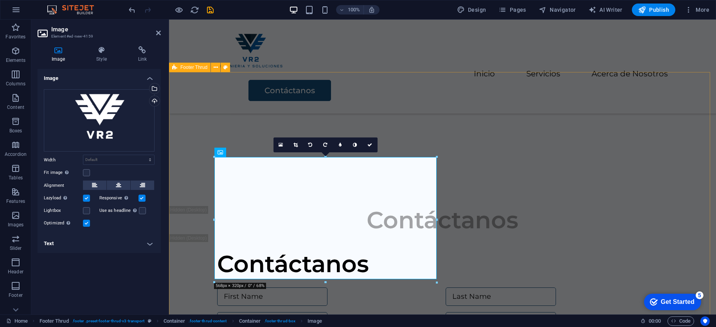
scroll to position [1300, 0]
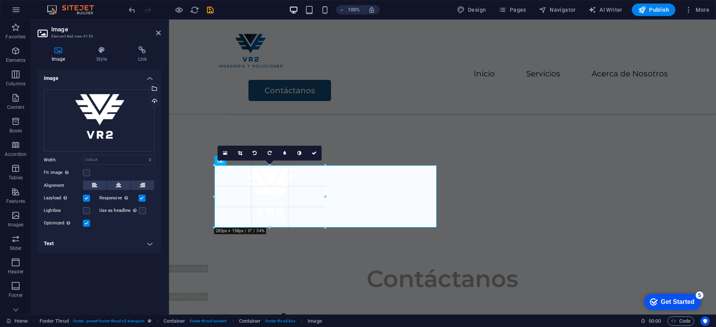
drag, startPoint x: 437, startPoint y: 232, endPoint x: 123, endPoint y: 151, distance: 324.3
type input "283"
select select "px"
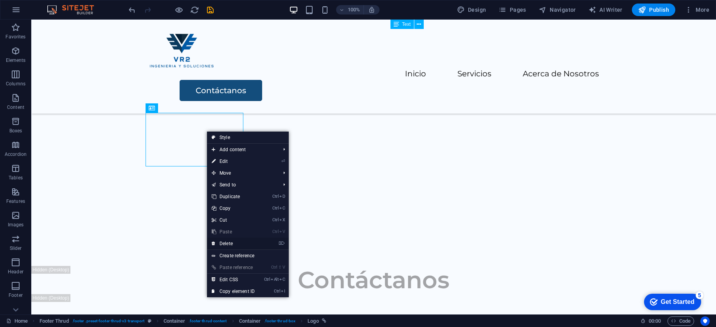
click at [237, 241] on link "⌦ Delete" at bounding box center [233, 244] width 52 height 12
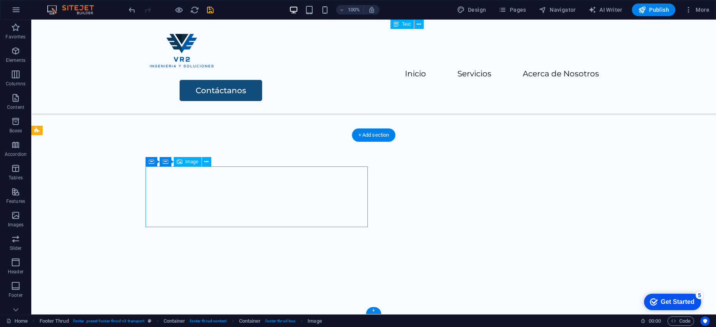
click at [195, 162] on span "Image" at bounding box center [192, 161] width 13 height 5
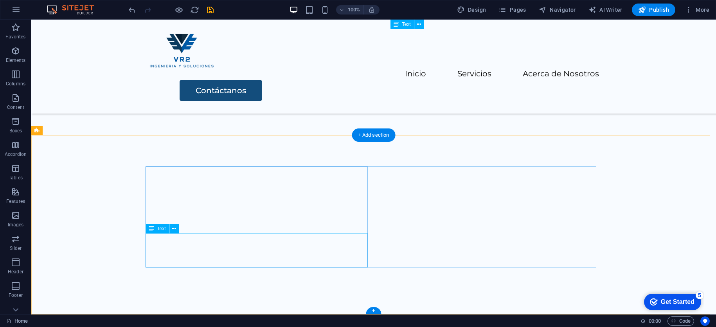
drag, startPoint x: 324, startPoint y: 261, endPoint x: 215, endPoint y: 252, distance: 109.6
drag, startPoint x: 146, startPoint y: 239, endPoint x: 337, endPoint y: 264, distance: 191.9
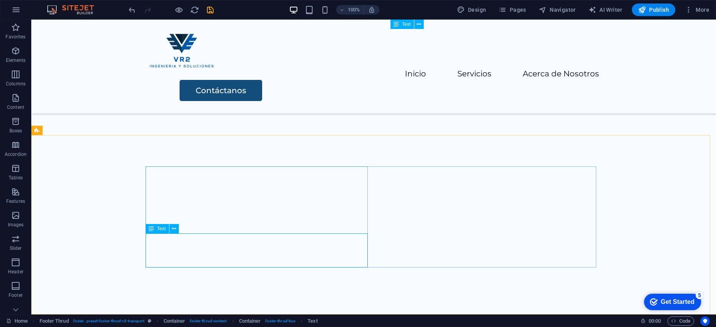
click at [162, 228] on span "Text" at bounding box center [161, 228] width 9 height 5
click at [177, 229] on button at bounding box center [174, 228] width 9 height 9
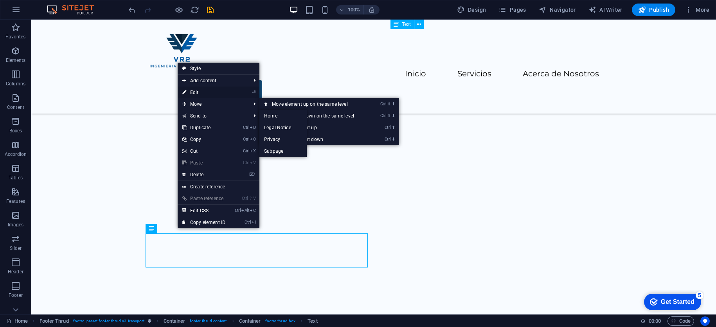
click at [207, 94] on link "⏎ Edit" at bounding box center [204, 93] width 52 height 12
select select "vw"
select select "px"
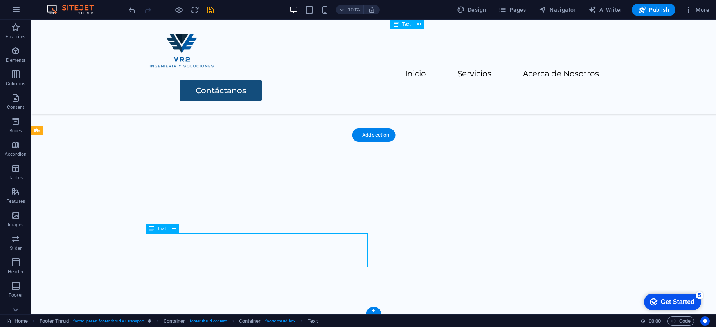
drag, startPoint x: 189, startPoint y: 238, endPoint x: 116, endPoint y: 236, distance: 72.4
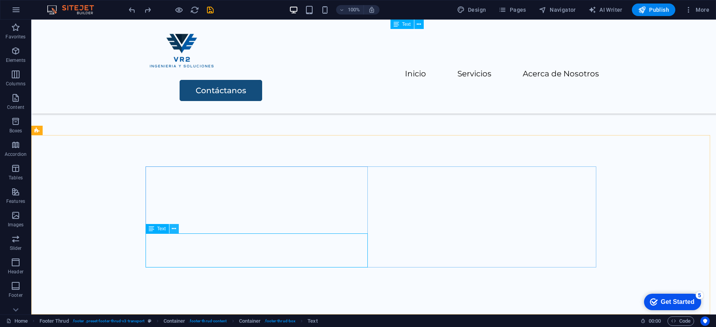
click at [172, 229] on icon at bounding box center [174, 229] width 4 height 8
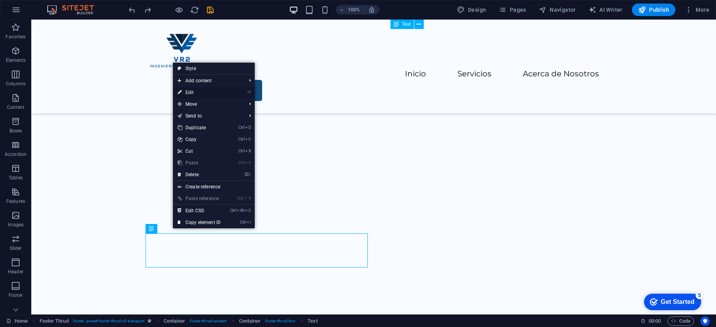
click at [204, 94] on link "⏎ Edit" at bounding box center [199, 93] width 52 height 12
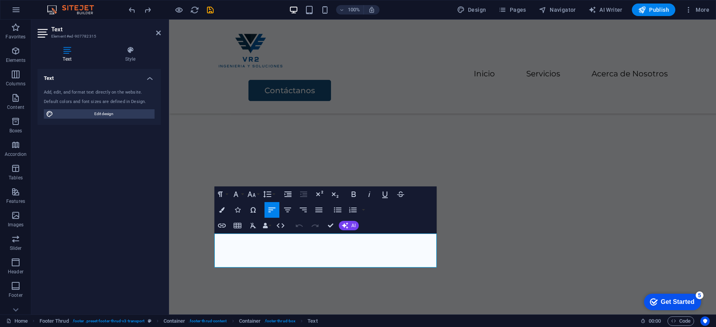
click at [95, 96] on div "Add, edit, and format text directly on the website. Default colors and font siz…" at bounding box center [99, 104] width 123 height 42
click at [114, 112] on span "Edit design" at bounding box center [104, 113] width 97 height 9
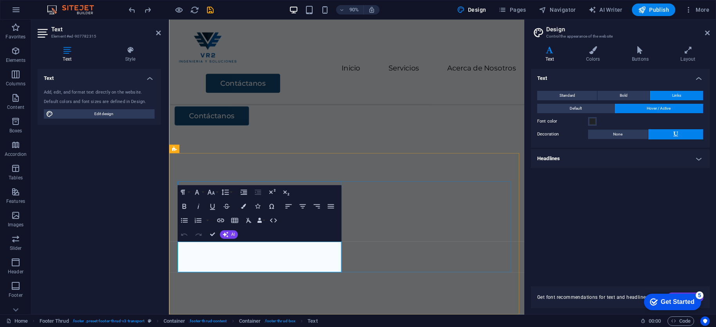
drag, startPoint x: 335, startPoint y: 296, endPoint x: 352, endPoint y: 293, distance: 17.5
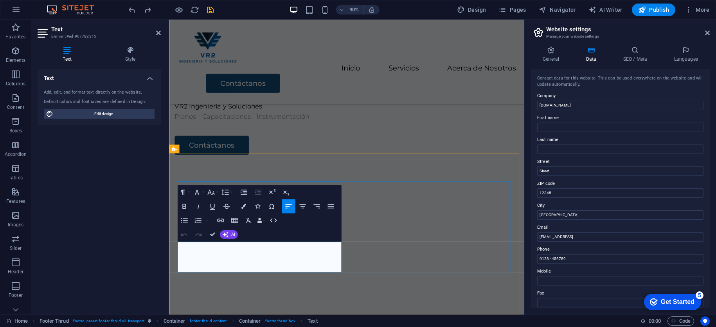
drag, startPoint x: 342, startPoint y: 291, endPoint x: 168, endPoint y: 265, distance: 176.5
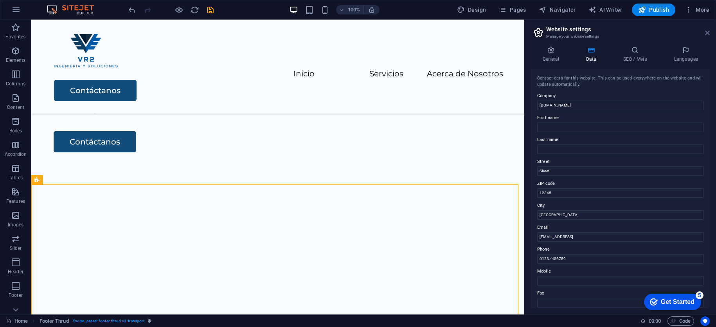
click at [706, 31] on icon at bounding box center [707, 33] width 5 height 6
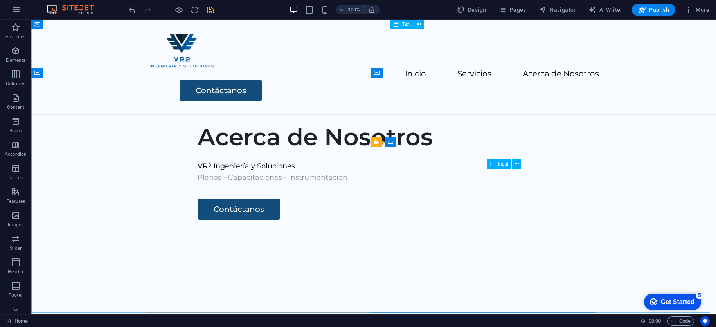
scroll to position [1166, 0]
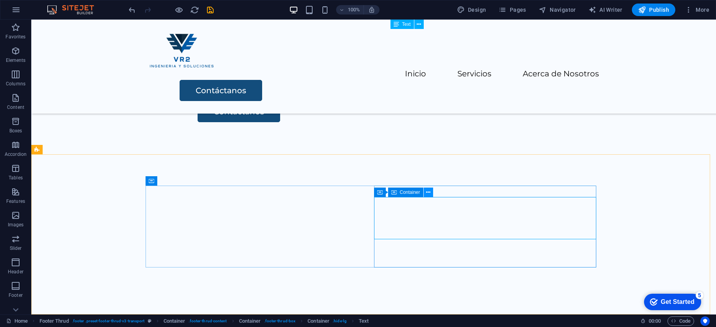
click at [429, 193] on icon at bounding box center [428, 192] width 4 height 8
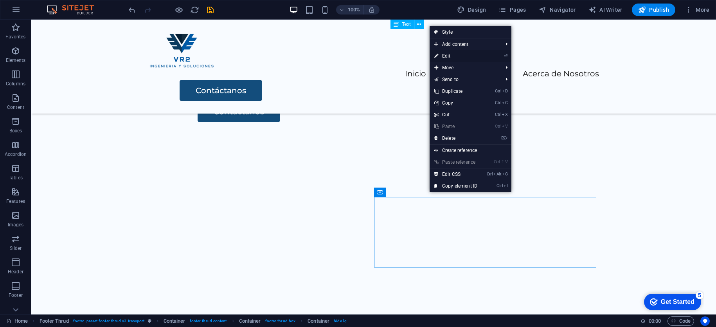
click at [449, 57] on link "⏎ Edit" at bounding box center [456, 56] width 52 height 12
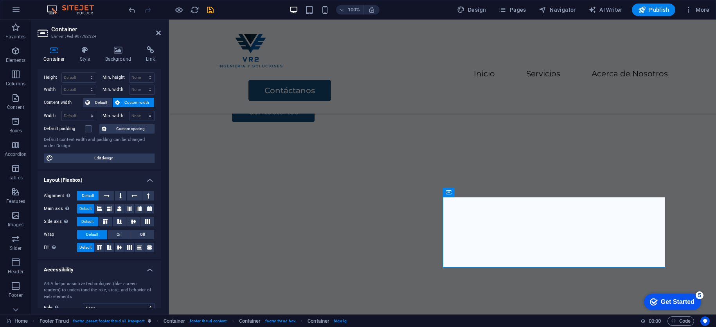
scroll to position [0, 0]
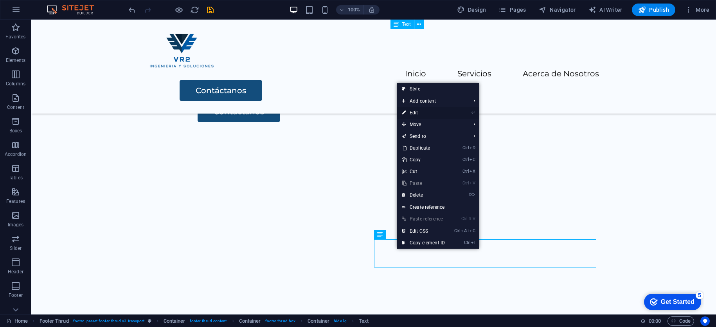
click at [427, 110] on link "⏎ Edit" at bounding box center [423, 113] width 52 height 12
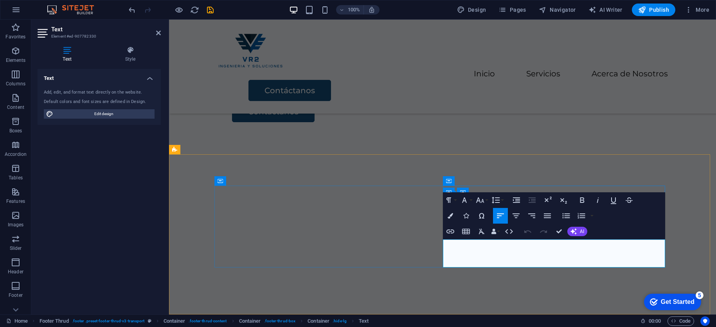
drag, startPoint x: 478, startPoint y: 246, endPoint x: 430, endPoint y: 245, distance: 48.2
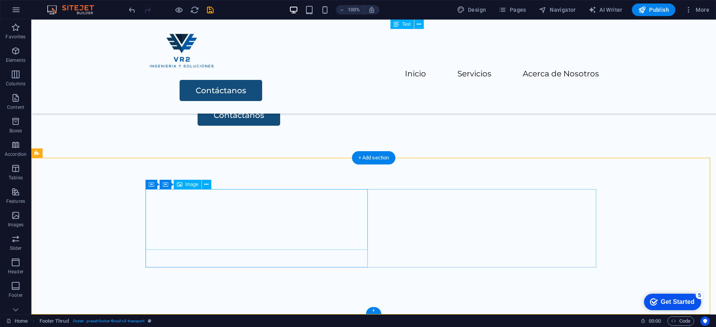
select select "px"
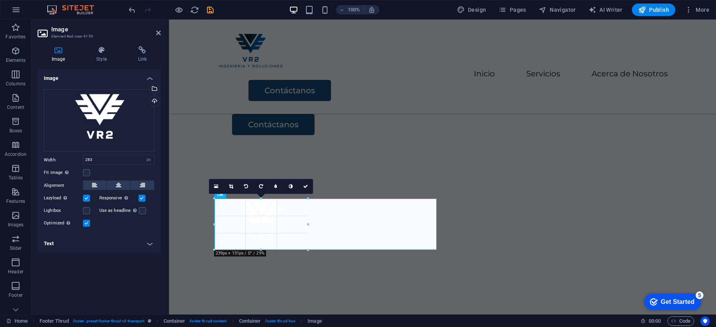
scroll to position [1149, 0]
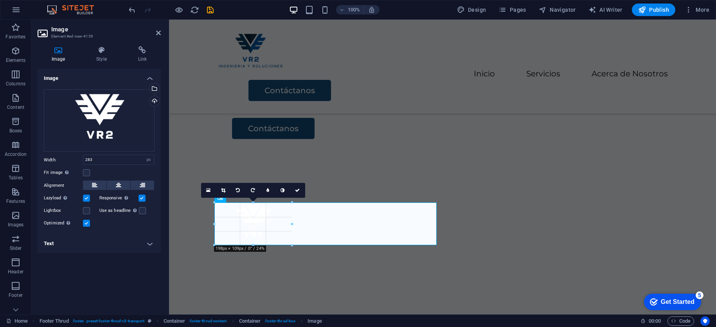
drag, startPoint x: 215, startPoint y: 220, endPoint x: 77, endPoint y: 206, distance: 138.0
type input "198"
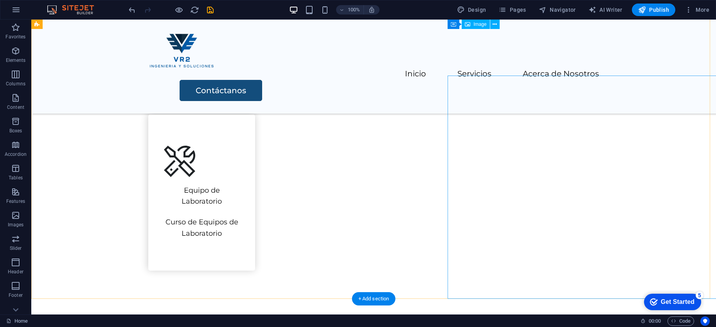
scroll to position [679, 0]
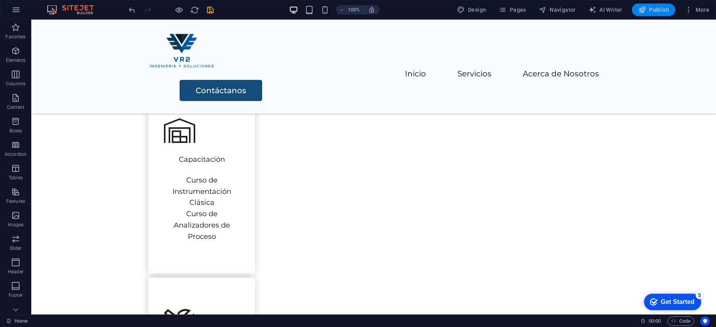
click at [654, 4] on button "Publish" at bounding box center [653, 10] width 43 height 13
click at [647, 8] on span "Publish" at bounding box center [653, 10] width 31 height 8
